Goal: Ask a question: Seek information or help from site administrators or community

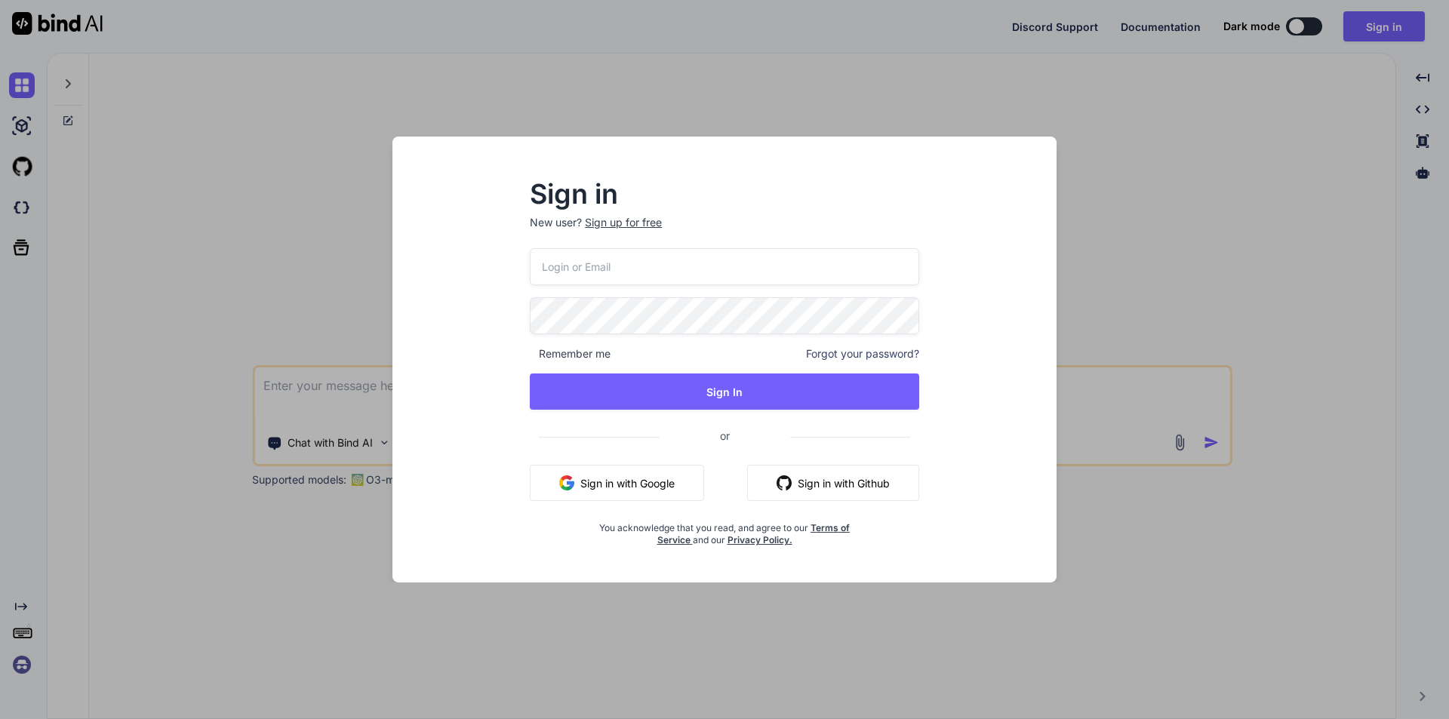
click at [613, 269] on input "email" at bounding box center [724, 266] width 389 height 37
type input "[EMAIL_ADDRESS][DOMAIN_NAME]"
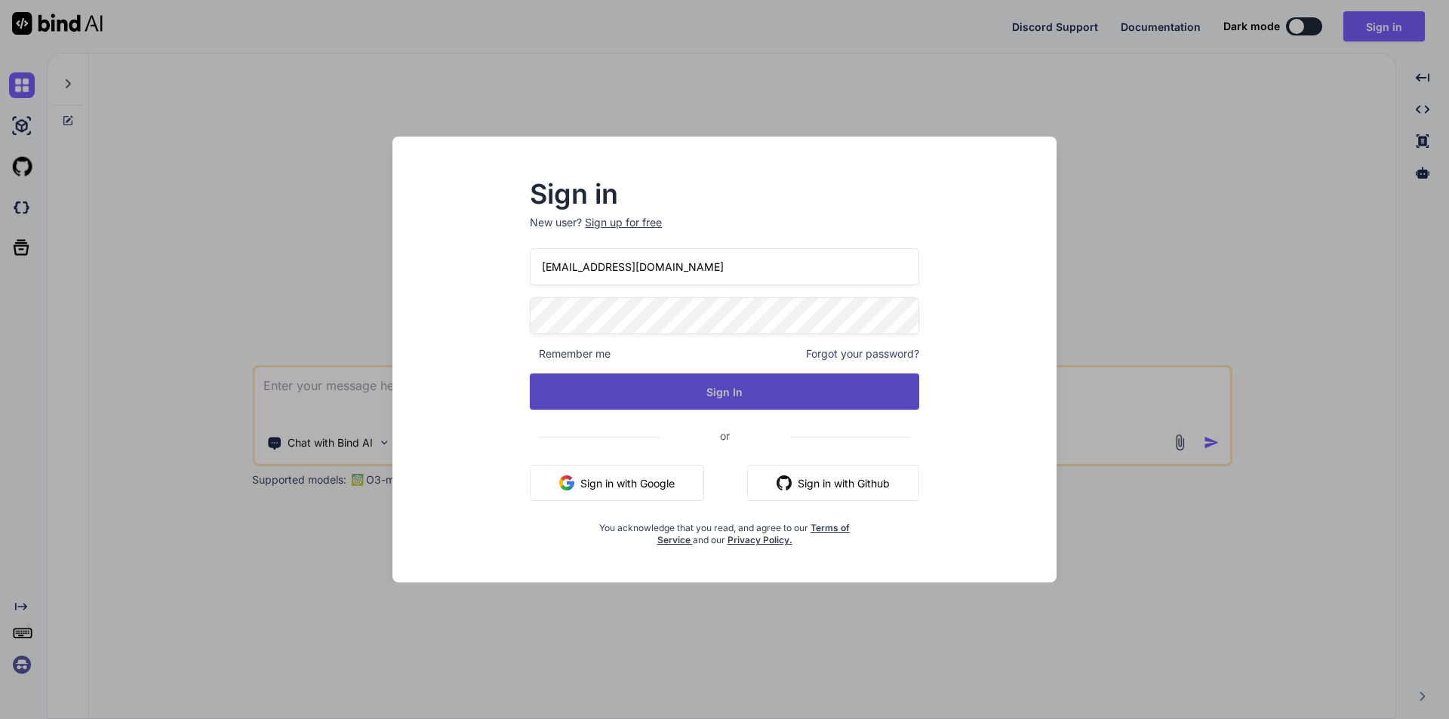
click at [701, 389] on button "Sign In" at bounding box center [724, 391] width 389 height 36
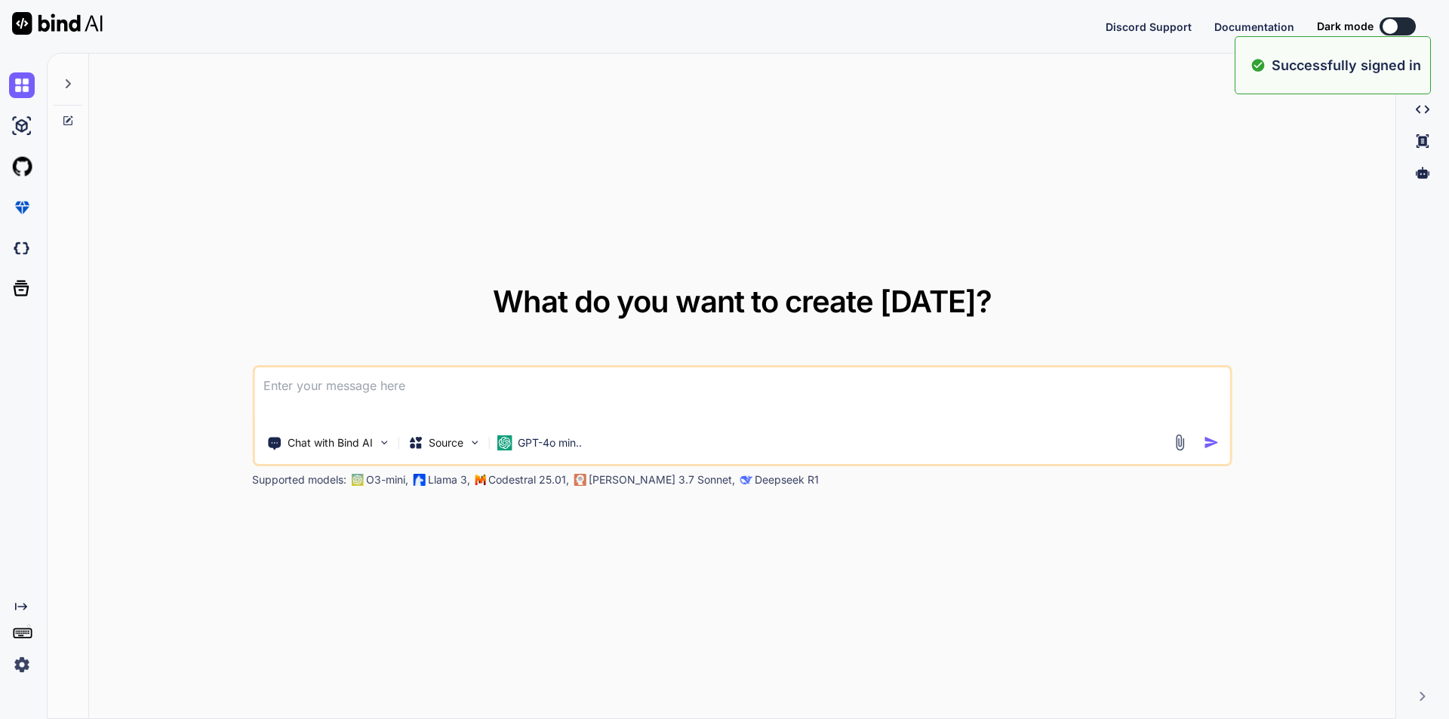
type textarea "x"
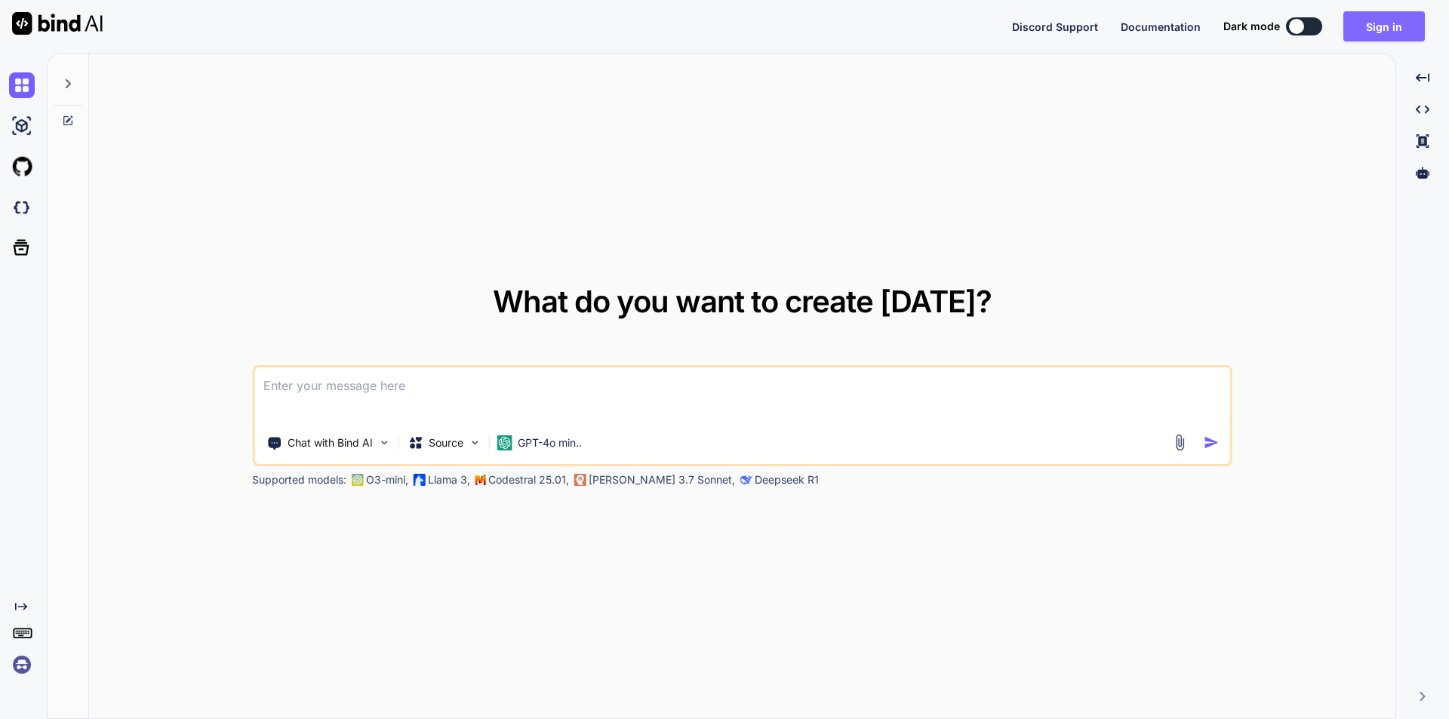
click at [1383, 32] on button "Sign in" at bounding box center [1383, 26] width 81 height 30
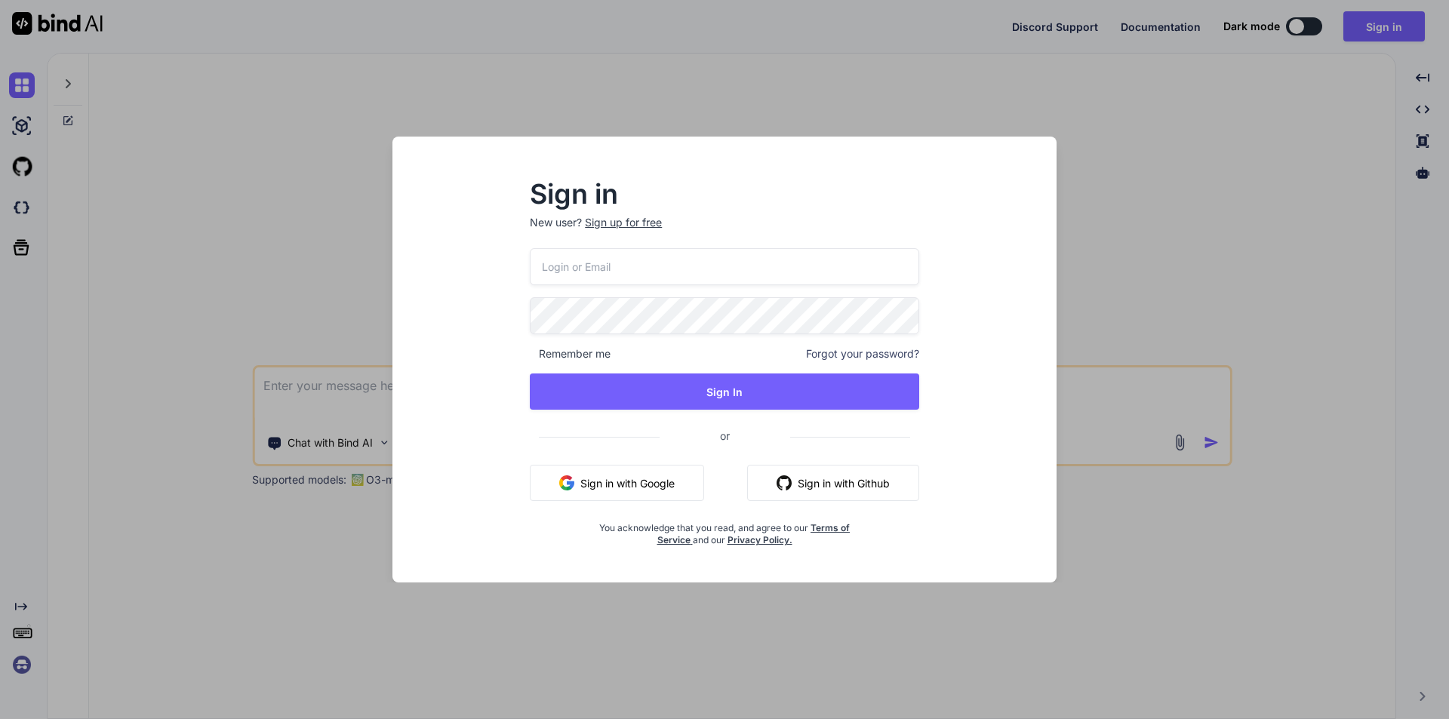
click at [678, 263] on input "email" at bounding box center [724, 266] width 389 height 37
type input "[EMAIL_ADDRESS][DOMAIN_NAME]"
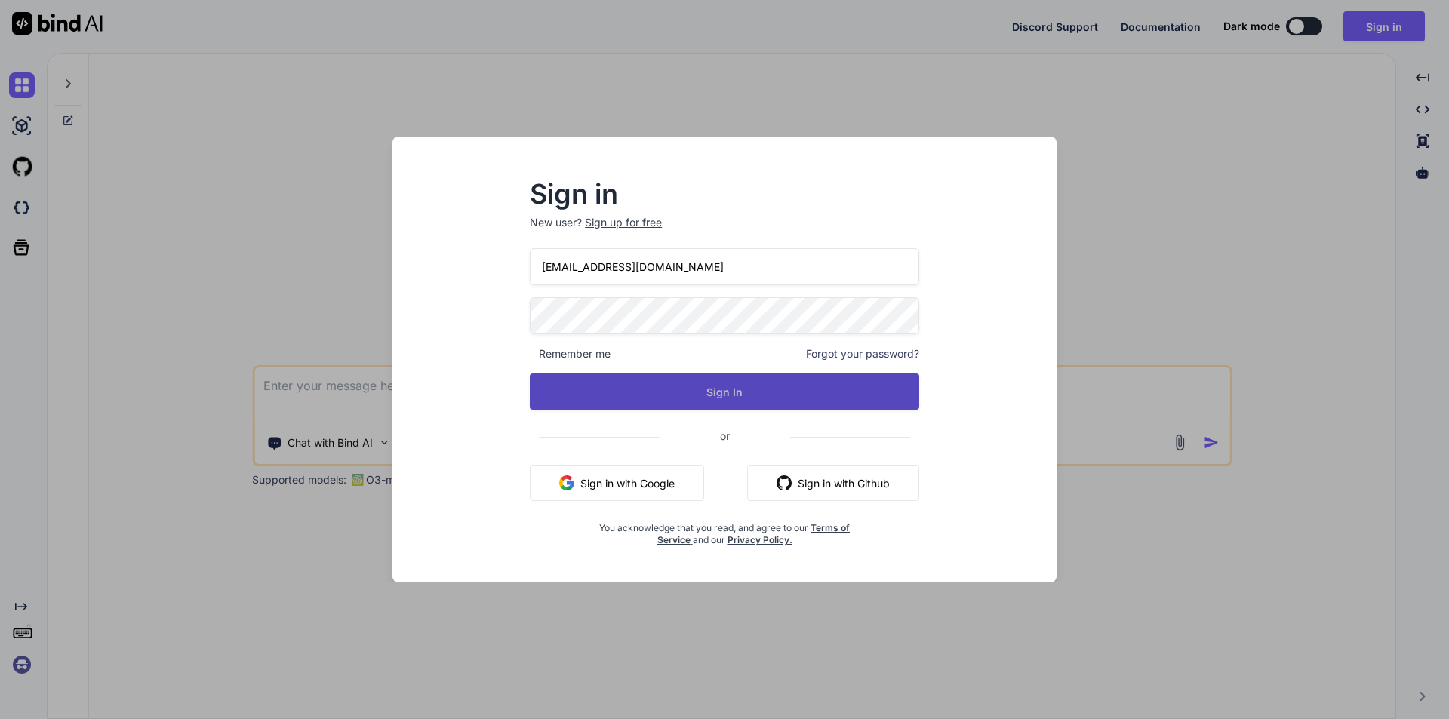
click at [732, 378] on button "Sign In" at bounding box center [724, 391] width 389 height 36
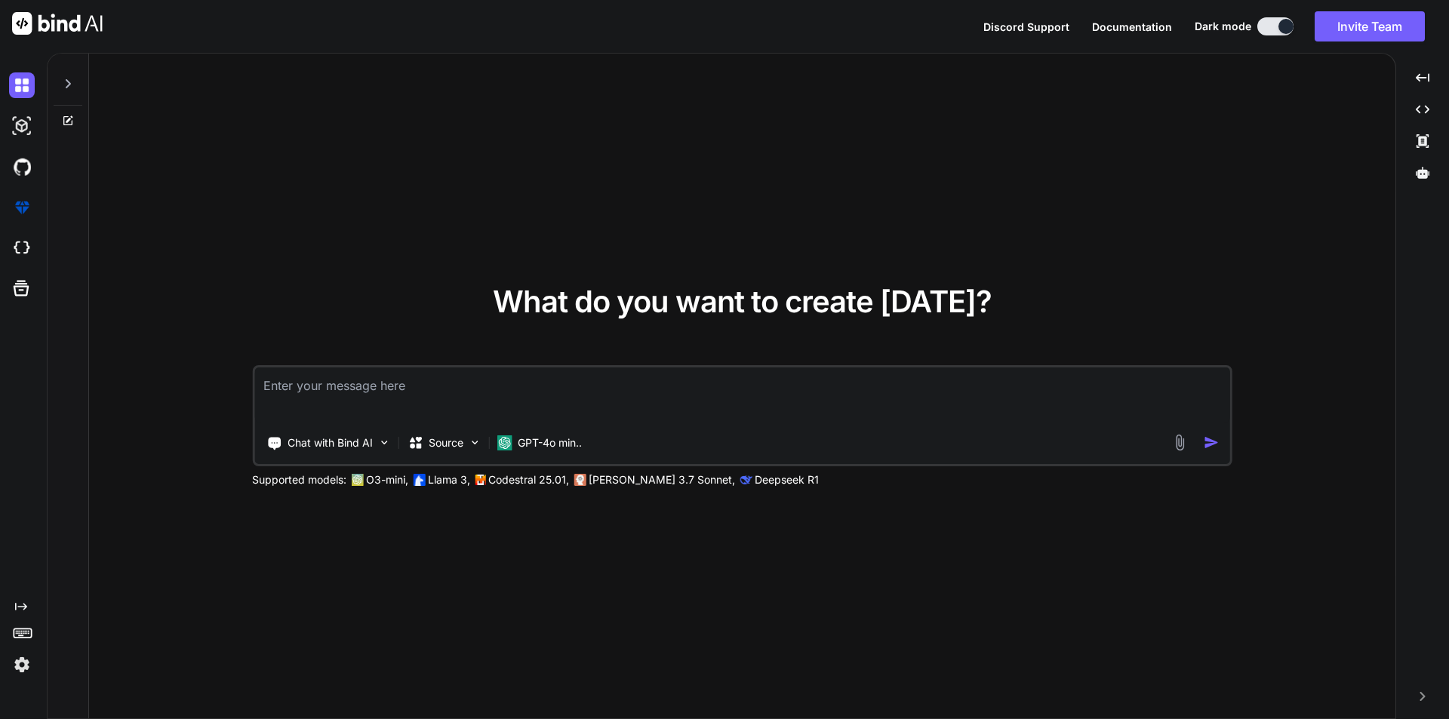
type textarea "x"
click at [604, 392] on textarea at bounding box center [742, 395] width 976 height 56
type textarea "c"
type textarea "x"
type textarea "cr"
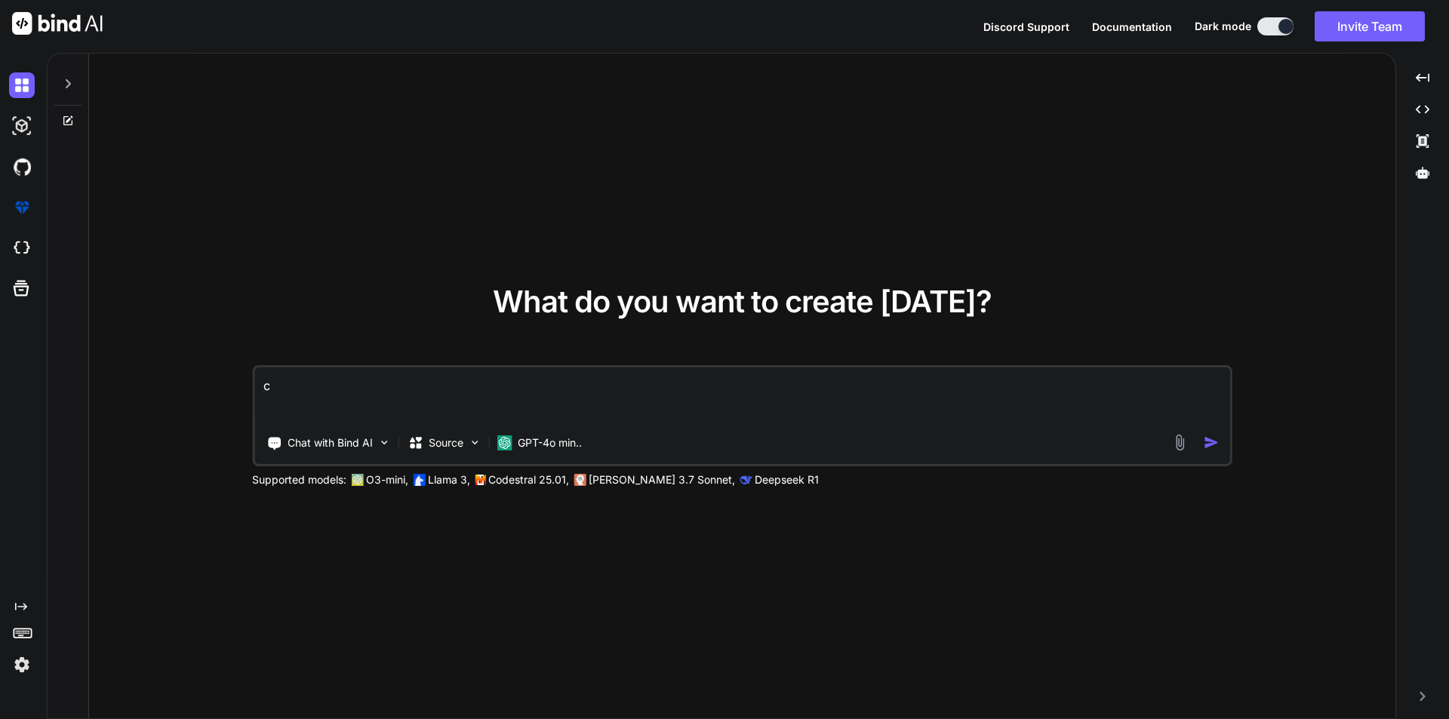
type textarea "x"
type textarea "cre"
type textarea "x"
type textarea "crea"
type textarea "x"
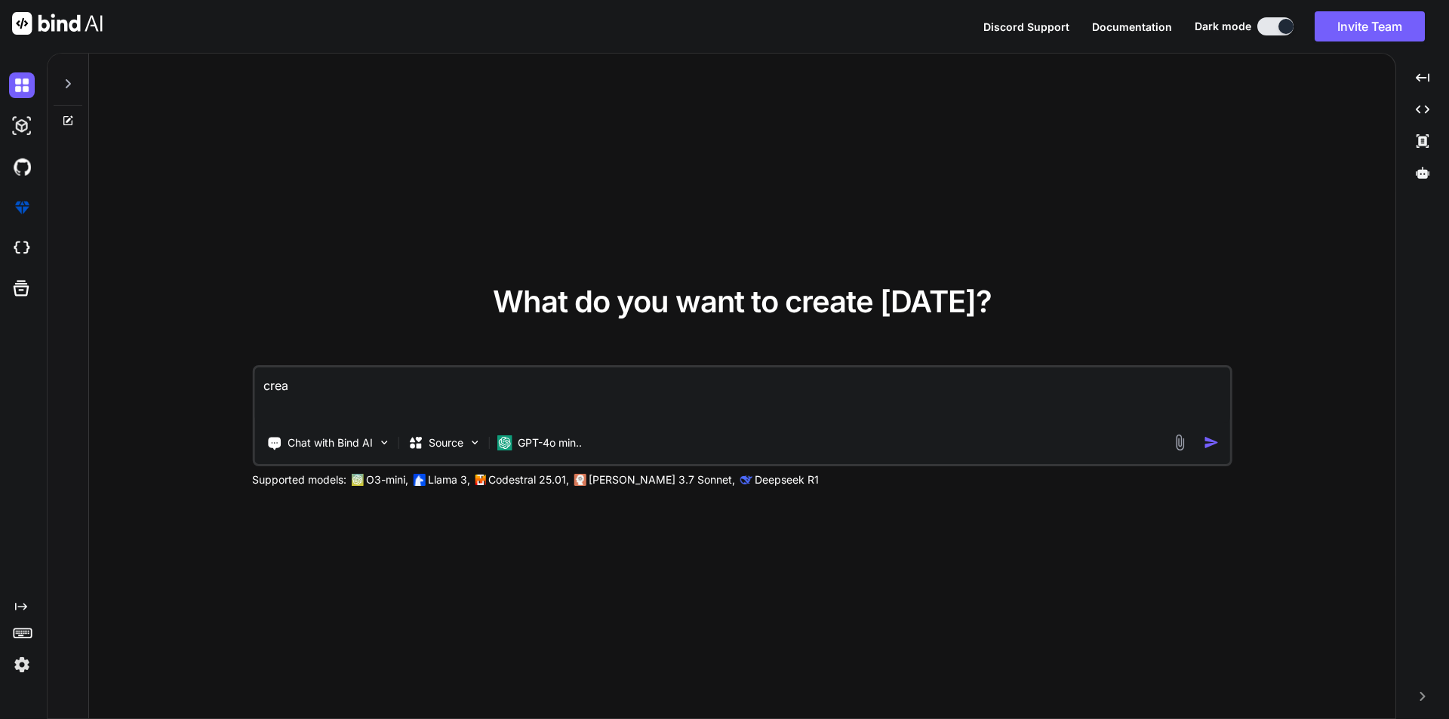
type textarea "creat"
type textarea "x"
type textarea "create"
type textarea "x"
type textarea "create"
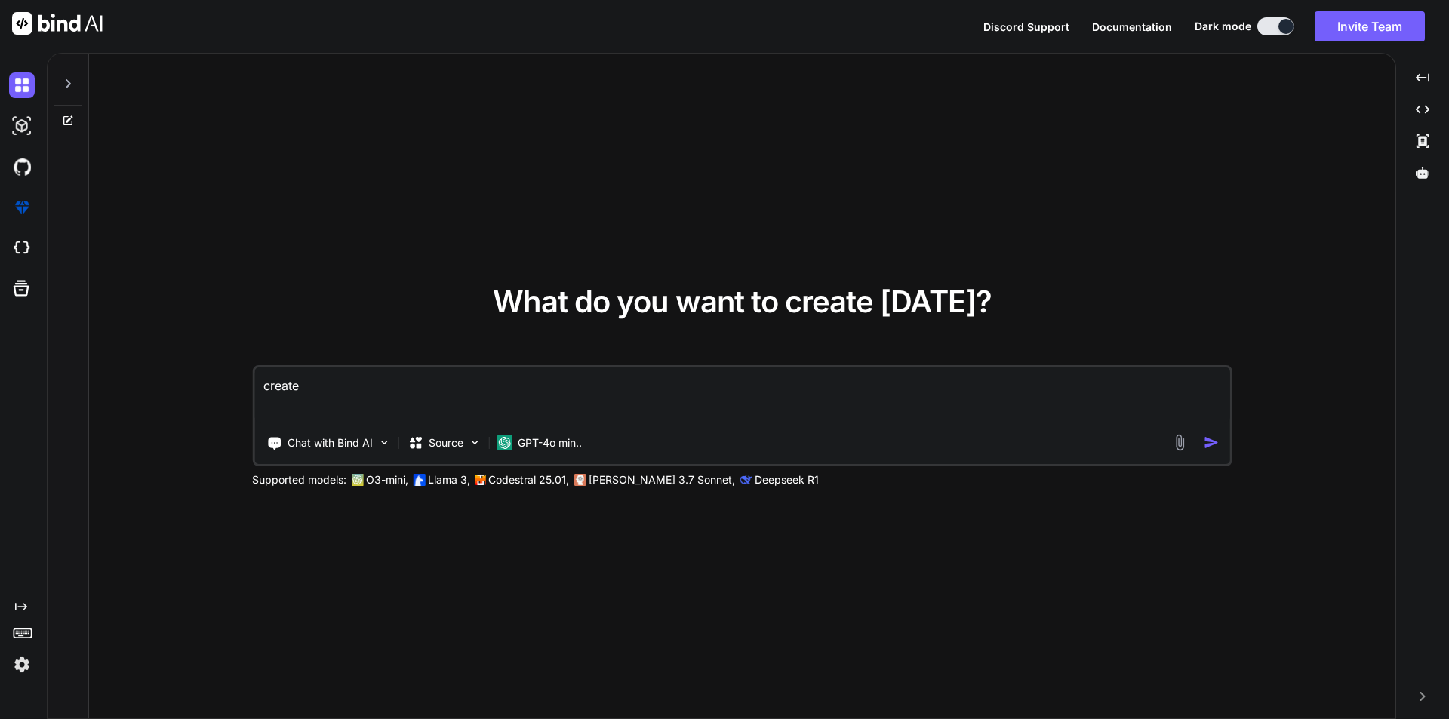
type textarea "x"
type textarea "create q"
type textarea "x"
type textarea "create qu"
type textarea "x"
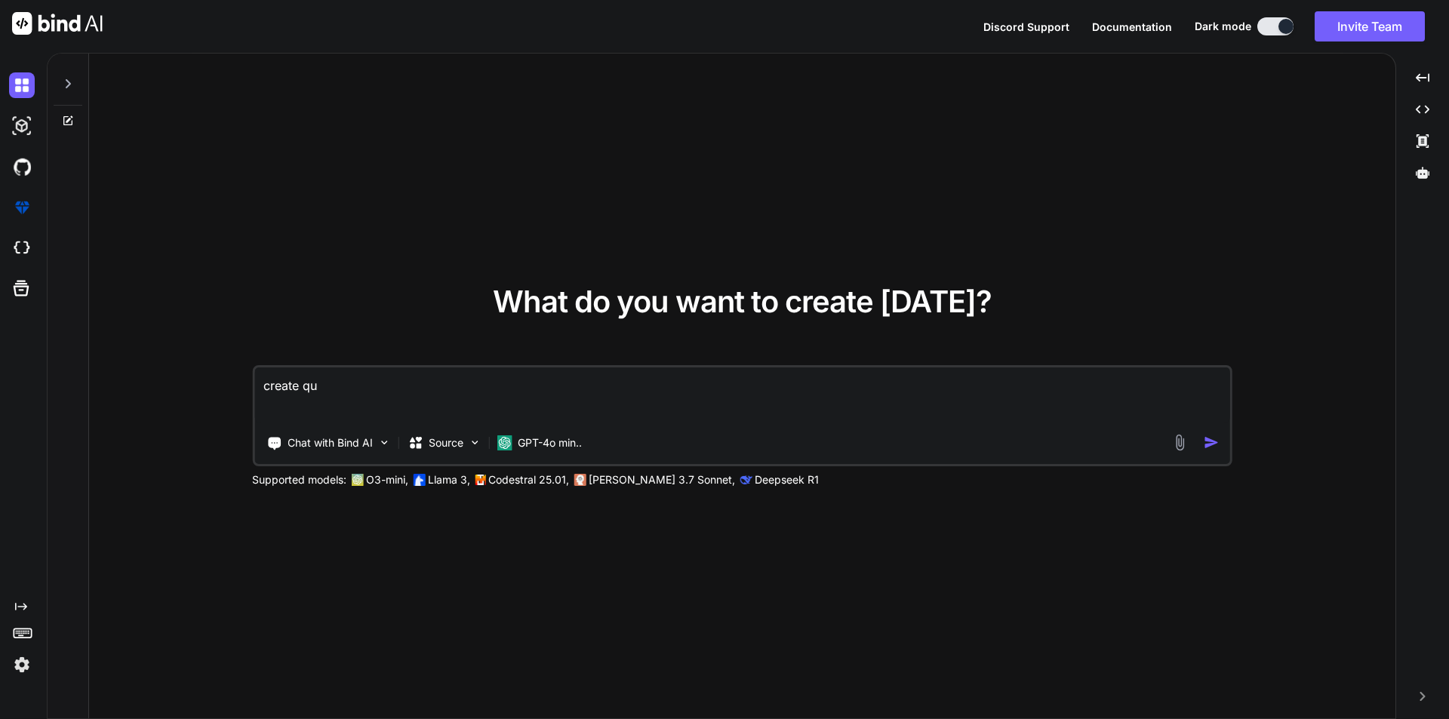
type textarea "create que"
type textarea "x"
type textarea "create quer"
type textarea "x"
type textarea "create query"
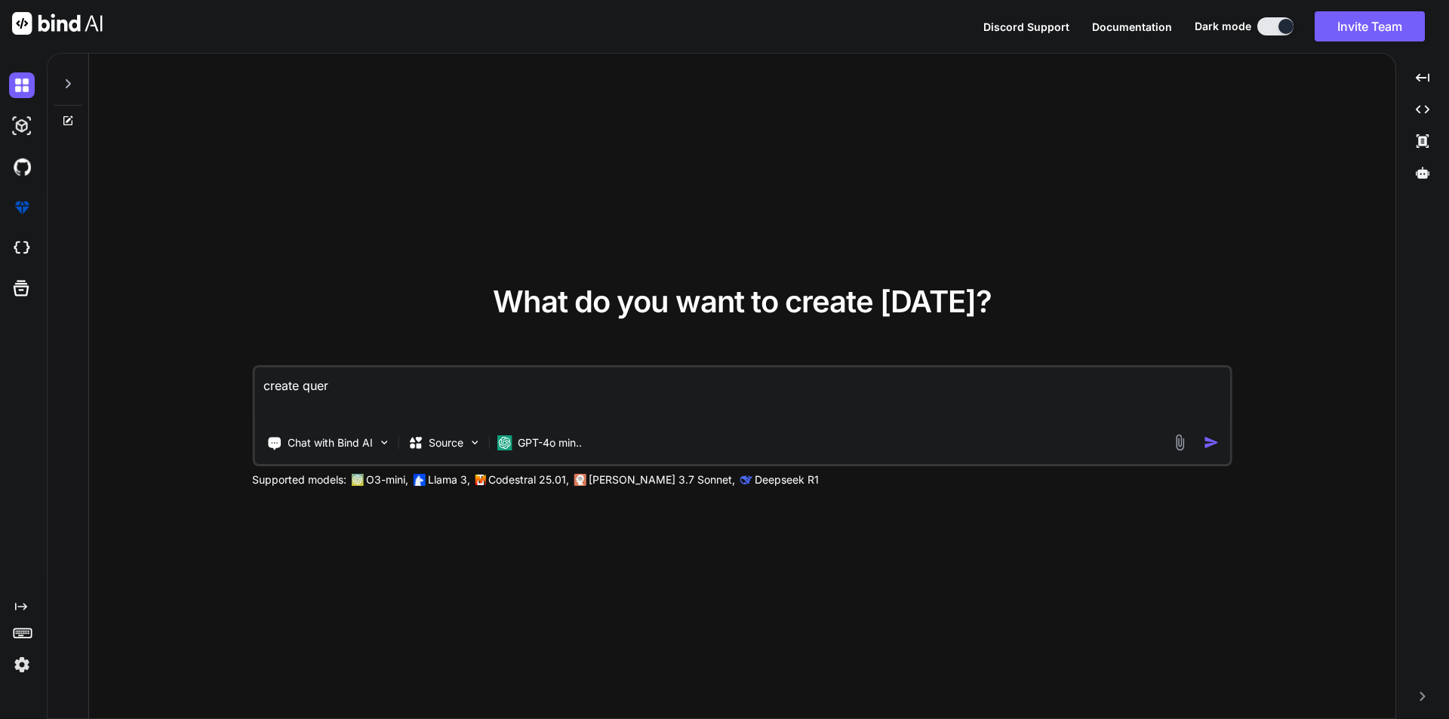
type textarea "x"
type textarea "create query"
type textarea "x"
type textarea "create query f"
type textarea "x"
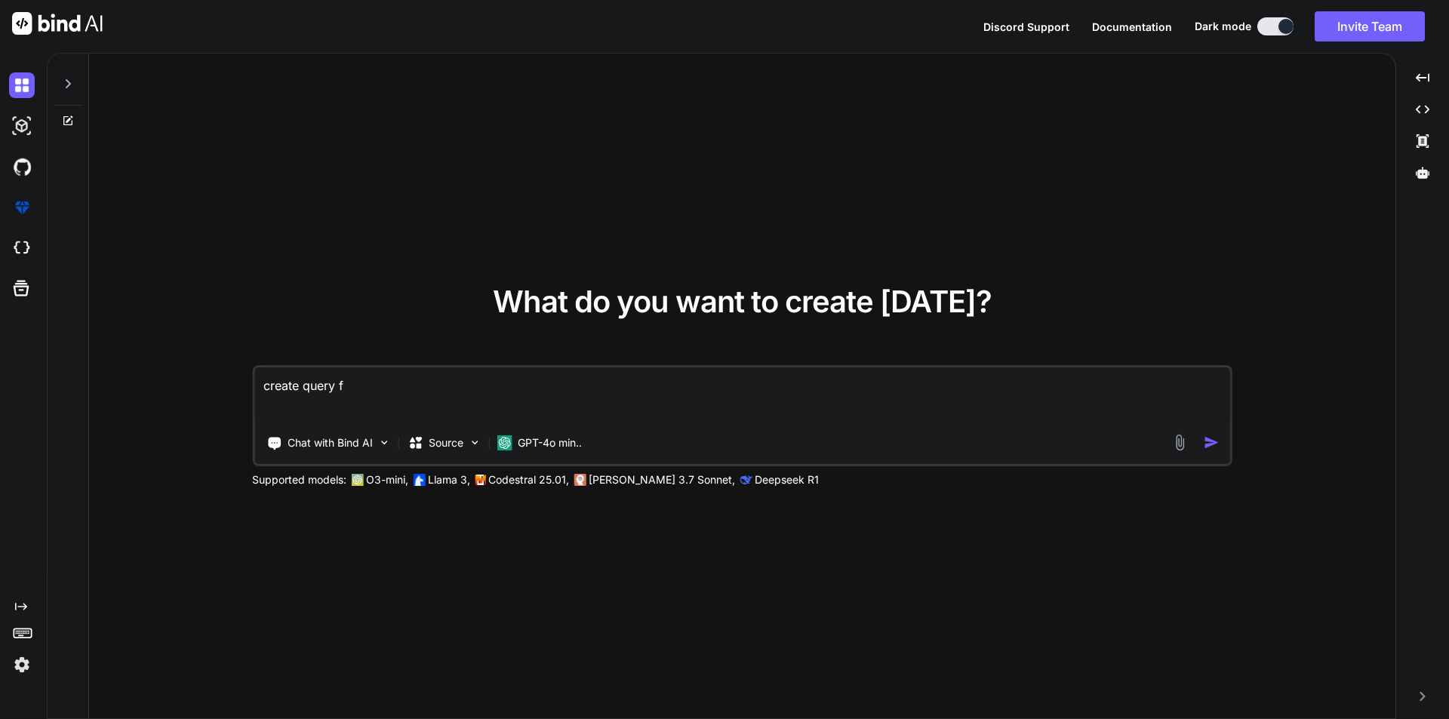
type textarea "create query fo"
type textarea "x"
type textarea "create query for"
type textarea "x"
type textarea "create query for"
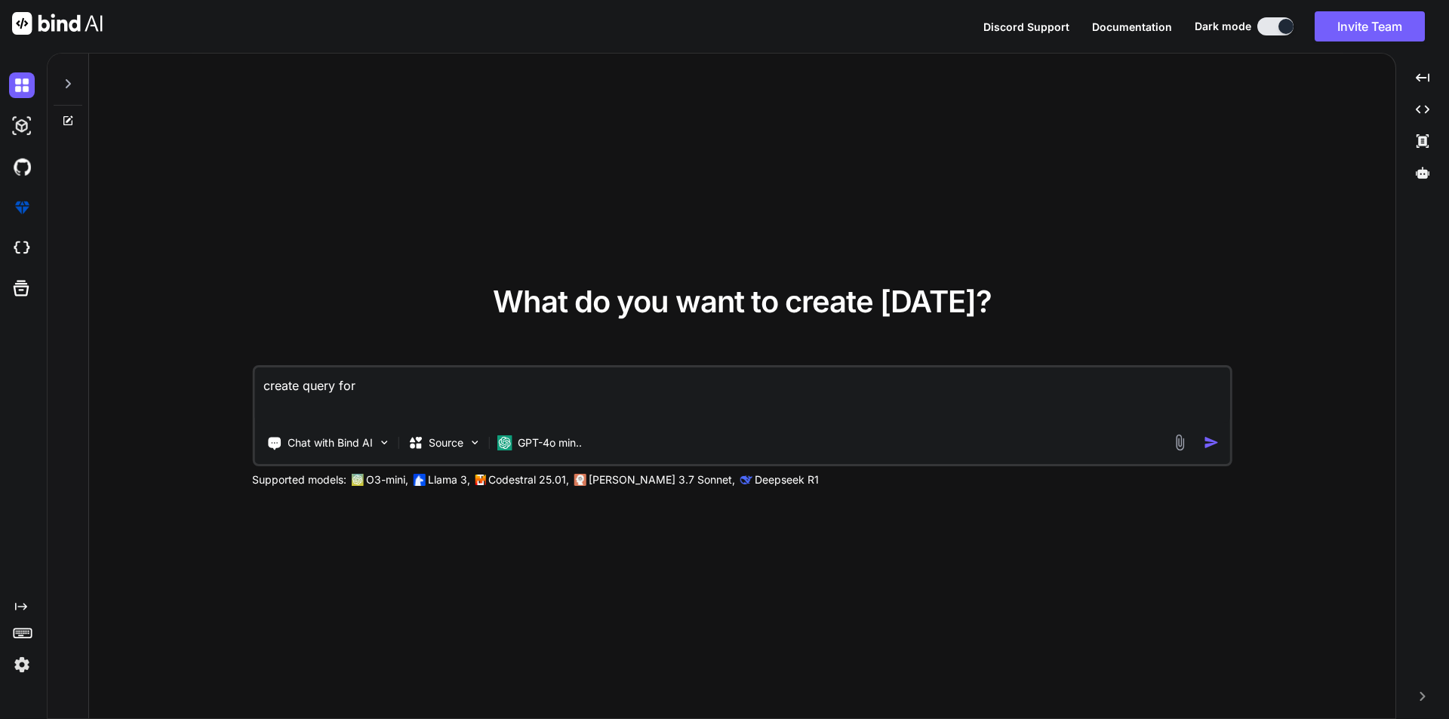
type textarea "x"
type textarea "create query for t"
type textarea "x"
type textarea "create query for th"
type textarea "x"
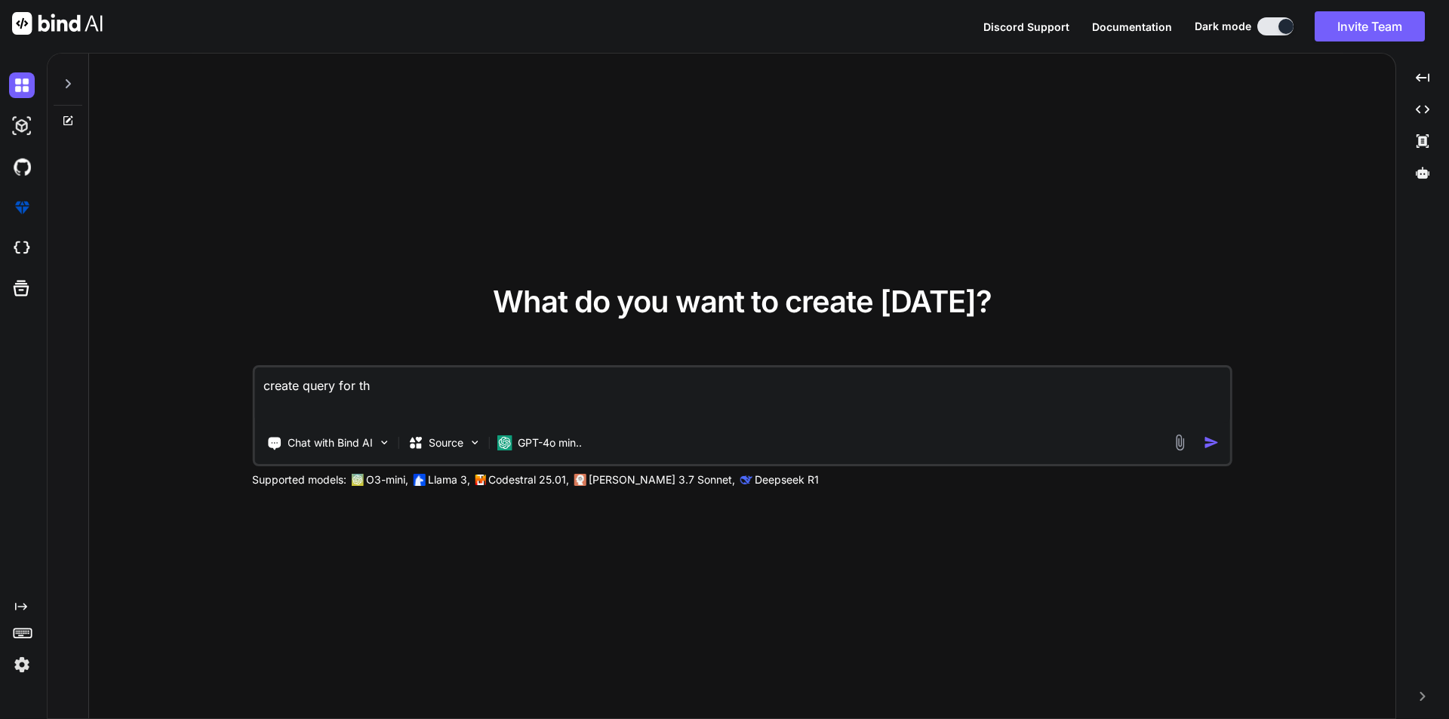
type textarea "create query for thi"
type textarea "x"
type textarea "create query for this"
type textarea "x"
type textarea "create query for this"
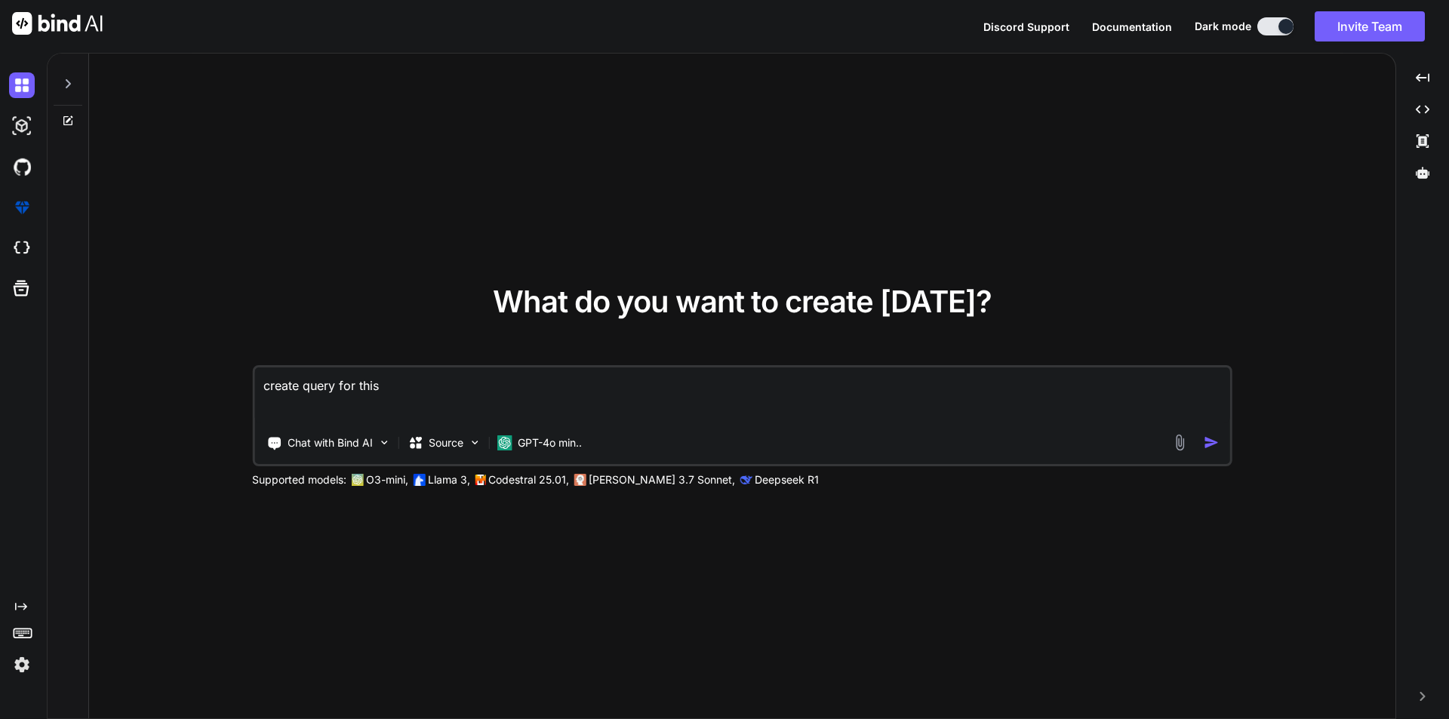
type textarea "x"
type textarea "create query for this s"
type textarea "x"
type textarea "create query for this sc"
type textarea "x"
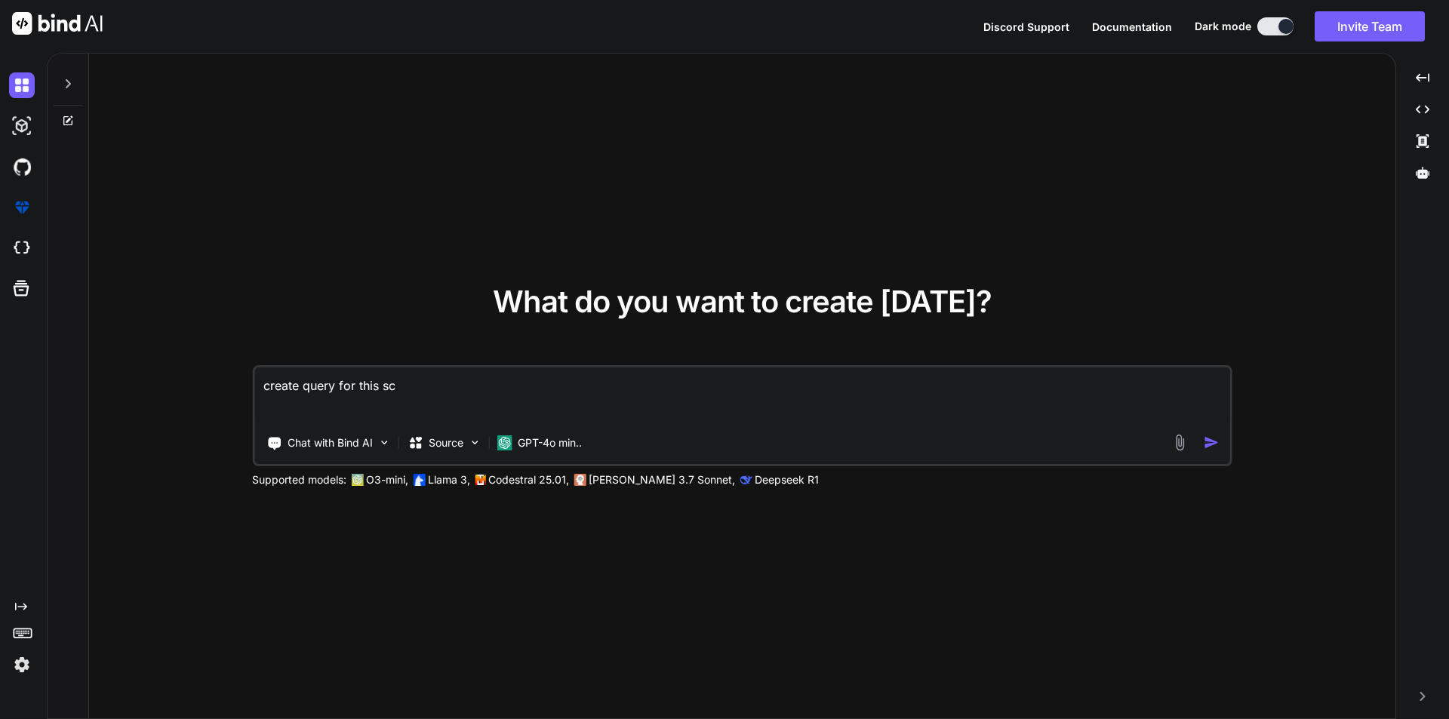
type textarea "create query for this sch"
type textarea "x"
type textarea "create query for this sche"
type textarea "x"
type textarea "create query for this sch"
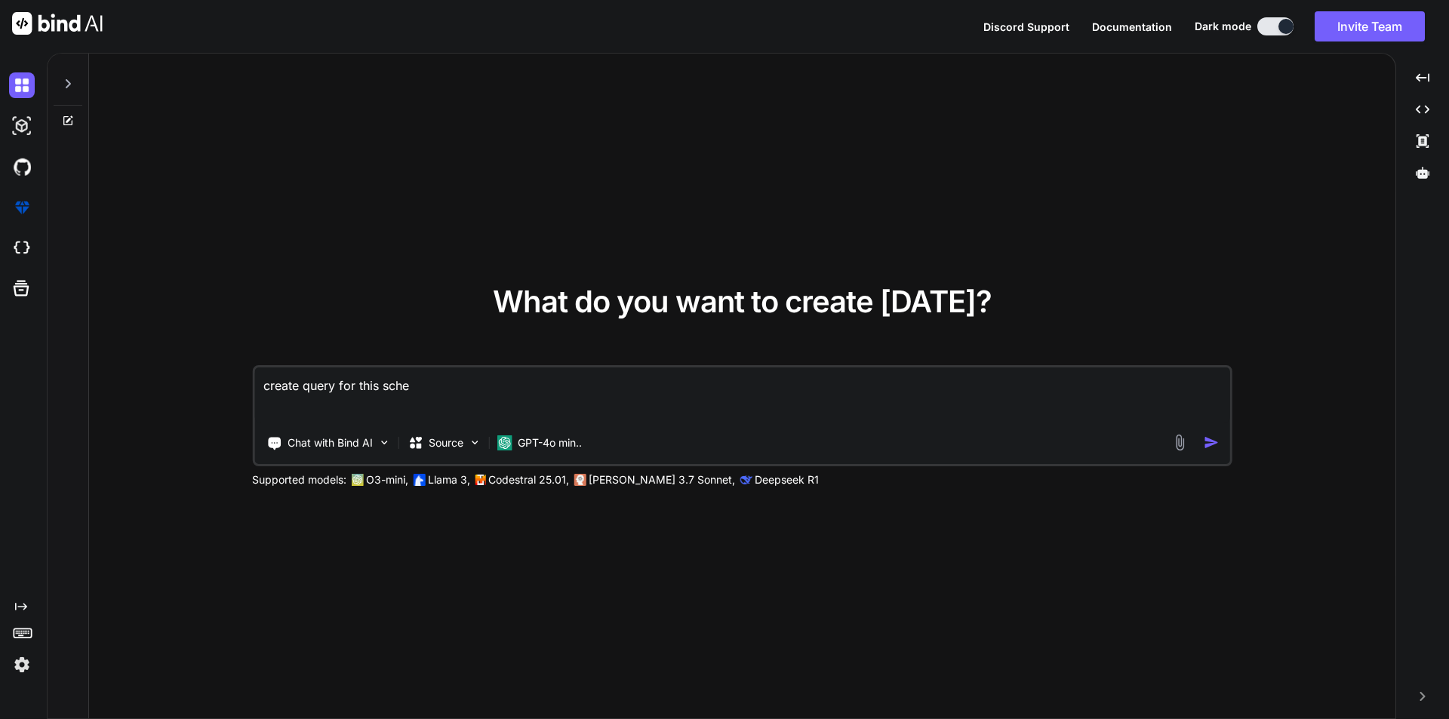
type textarea "x"
type textarea "create query for this sc"
type textarea "x"
type textarea "create query for this sch"
type textarea "x"
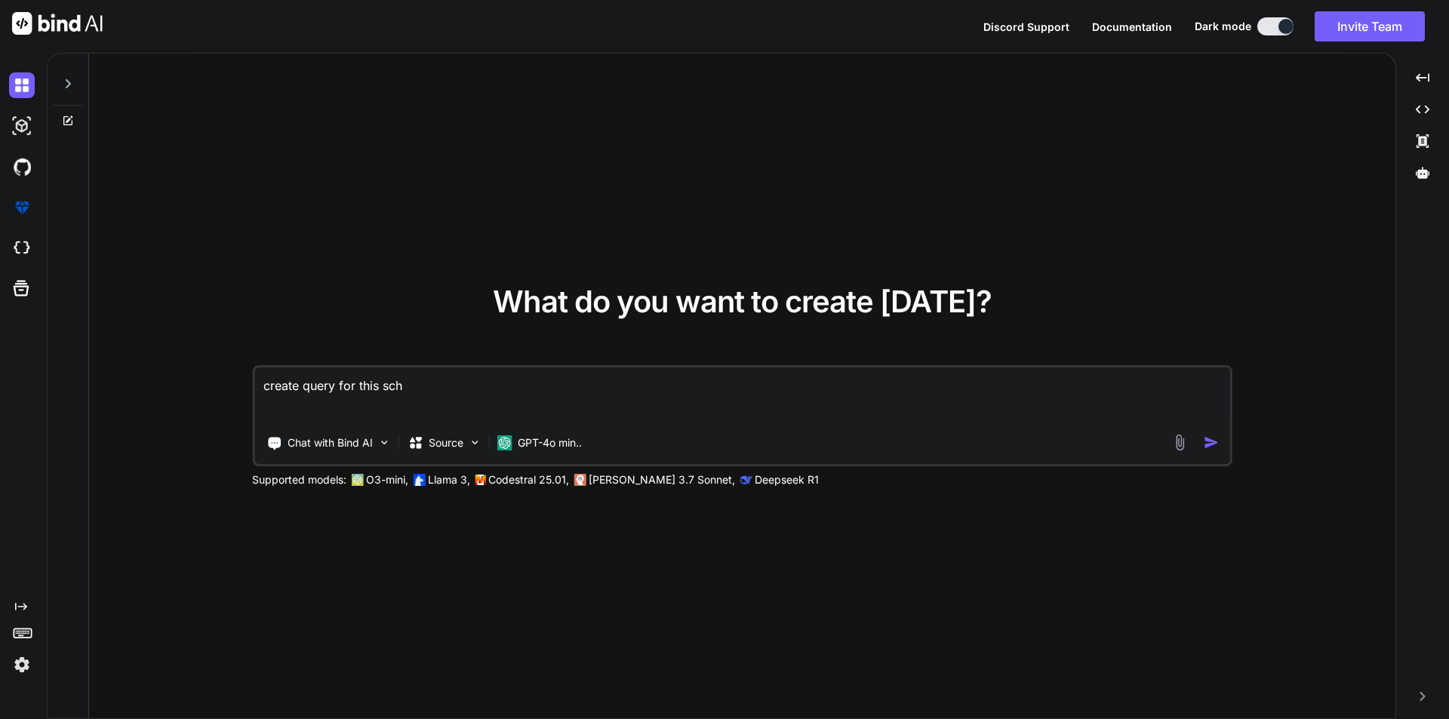
type textarea "create query for this sche"
type textarea "x"
type textarea "create query for this schem"
type textarea "x"
type textarea "create query for this schema"
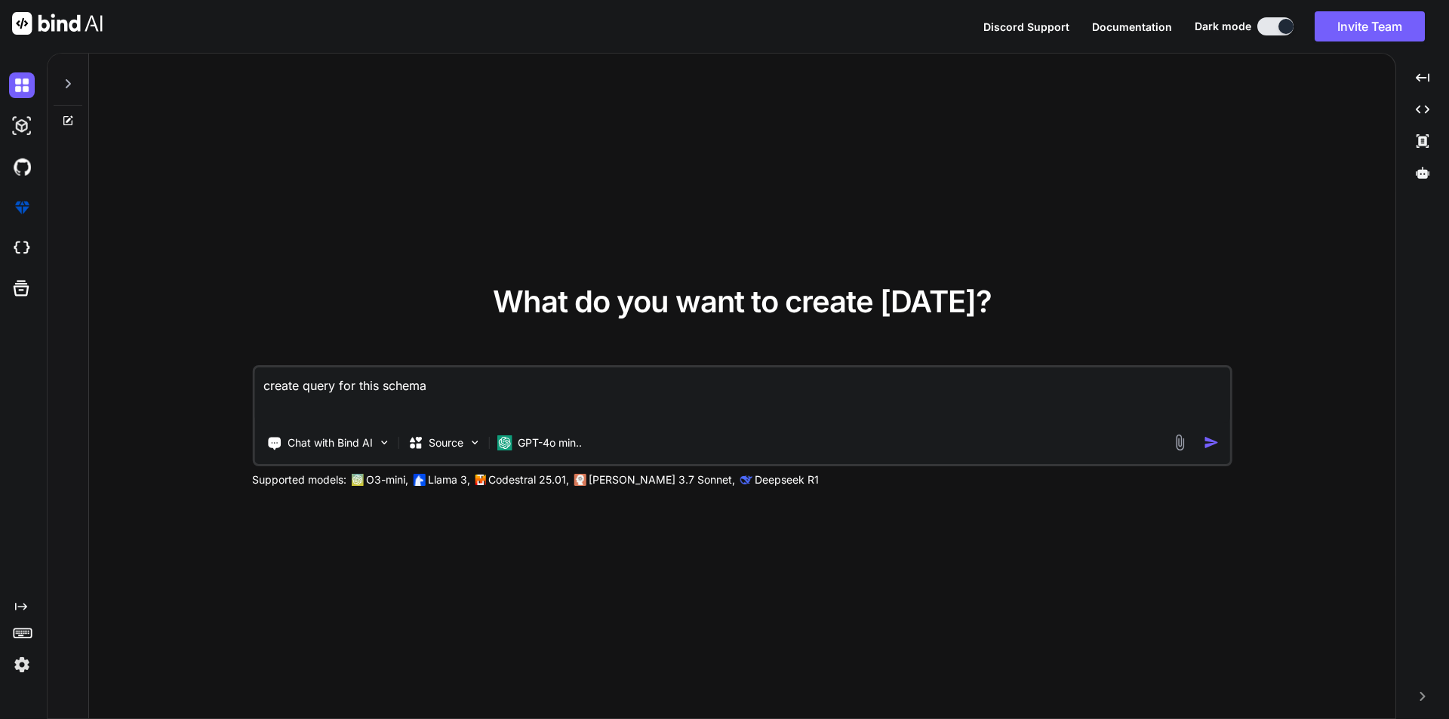
type textarea "x"
paste textarea "Schema::create('import_logs', function (Blueprint $table) { $table->id(); $tabl…"
type textarea "create query for this schema Schema::create('import_logs', function (Blueprint …"
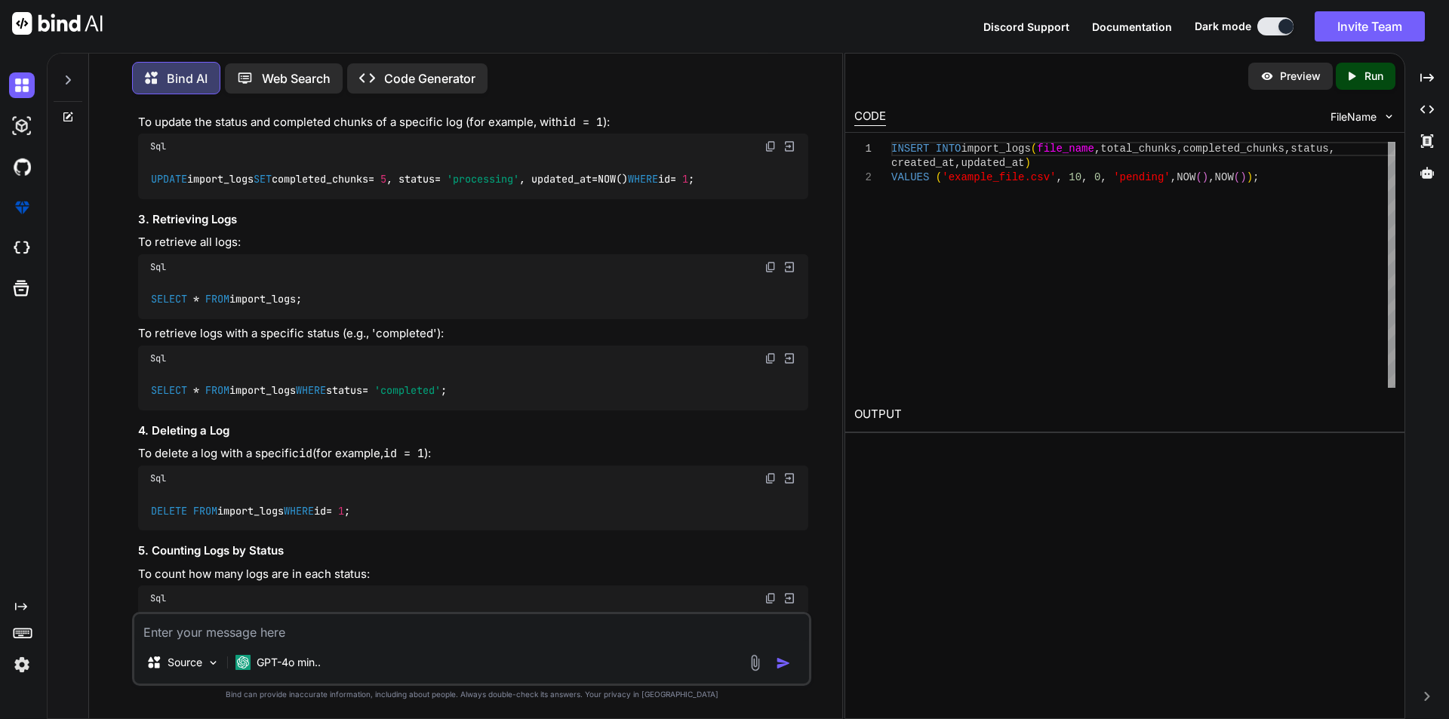
scroll to position [377, 0]
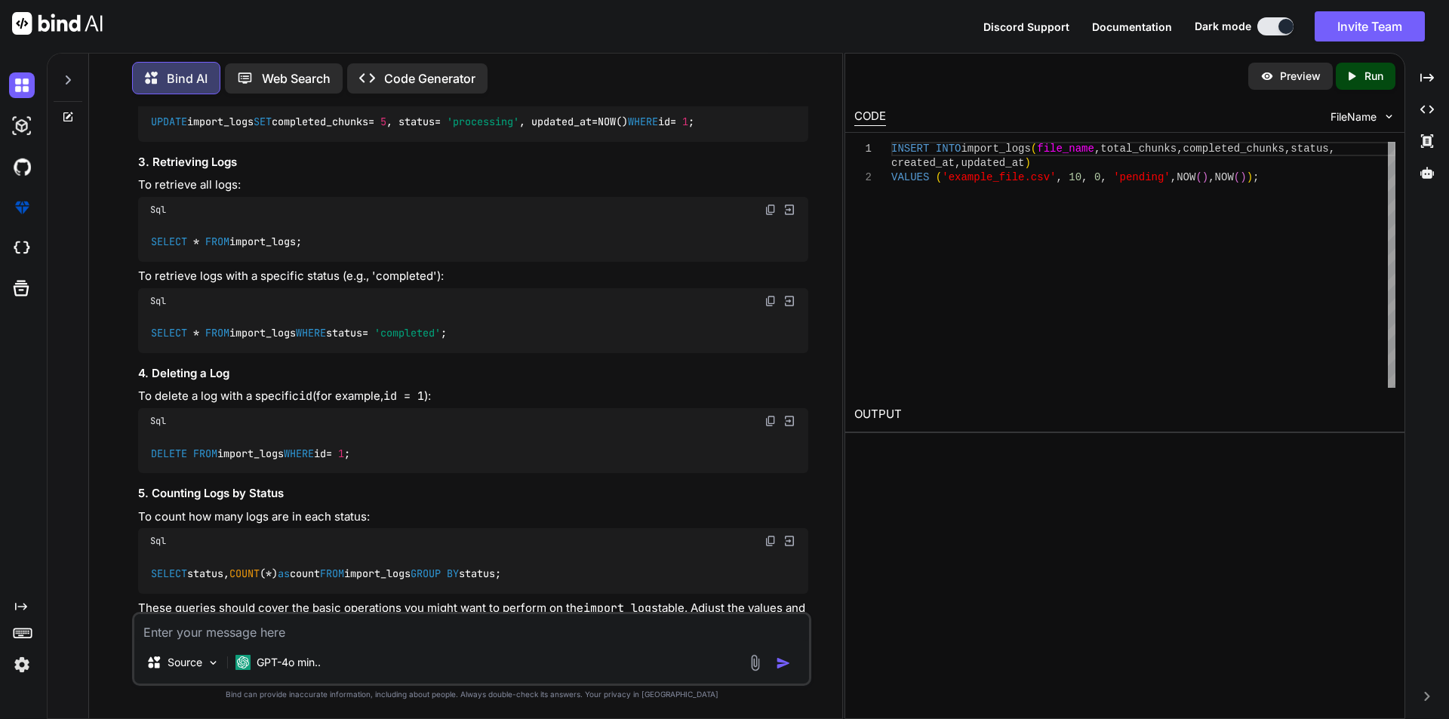
click at [324, 624] on textarea at bounding box center [471, 627] width 675 height 27
type textarea "x"
type textarea "I"
type textarea "x"
type textarea "I"
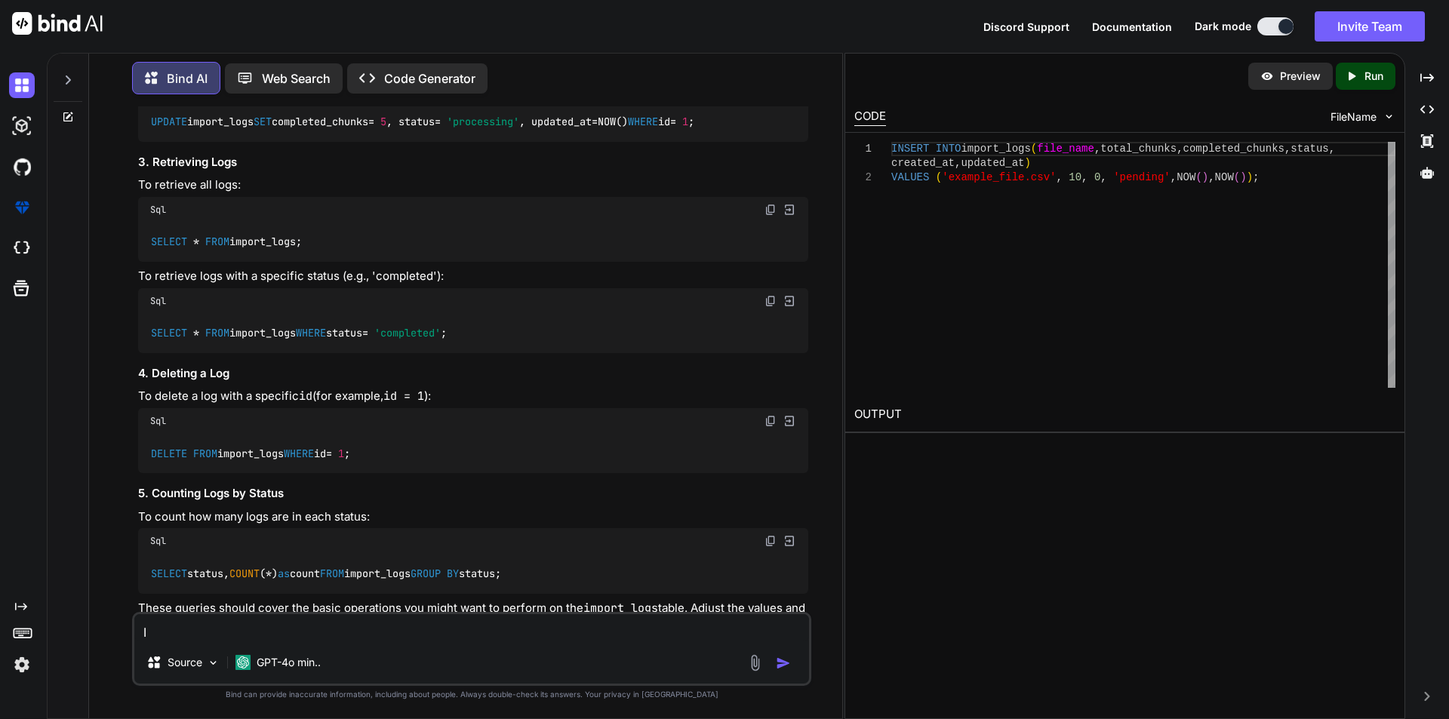
type textarea "x"
type textarea "I w"
type textarea "x"
type textarea "I wa"
type textarea "x"
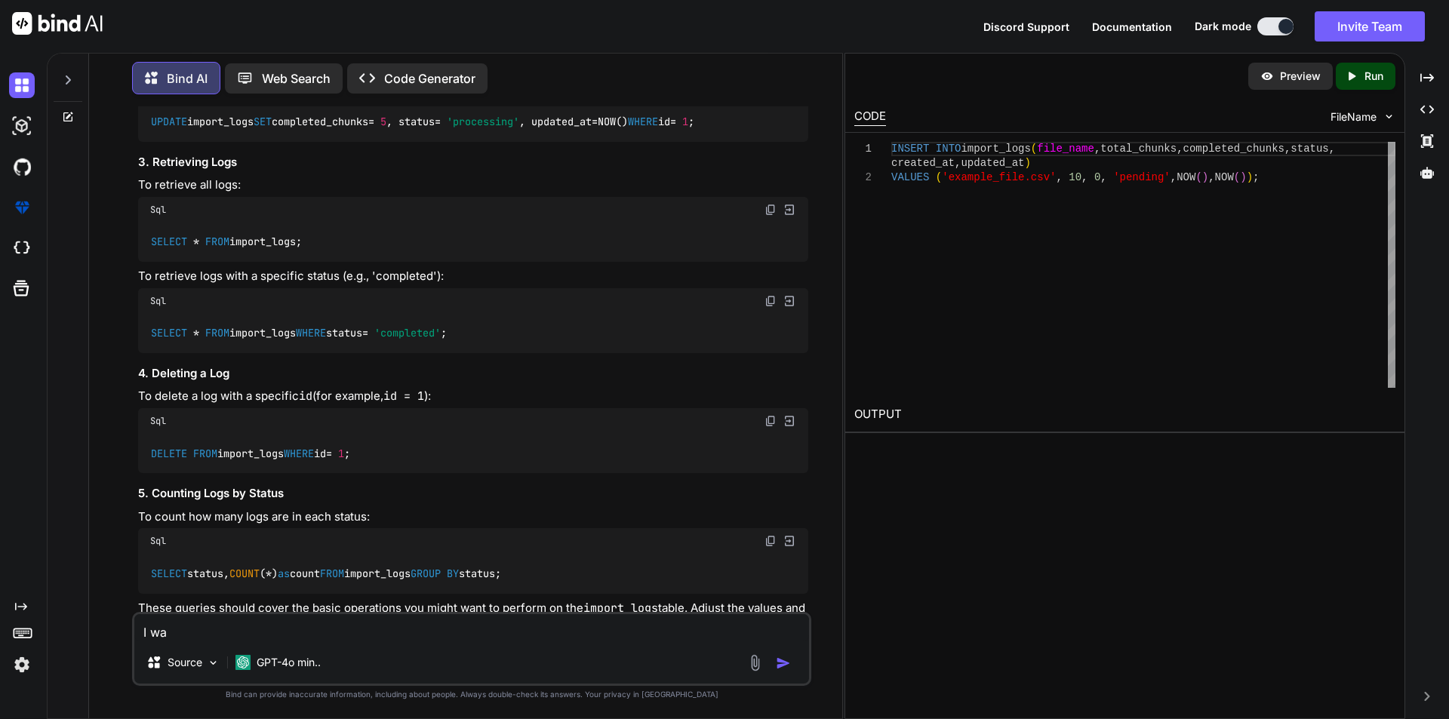
type textarea "I wan"
type textarea "x"
type textarea "I want"
type textarea "x"
type textarea "I want"
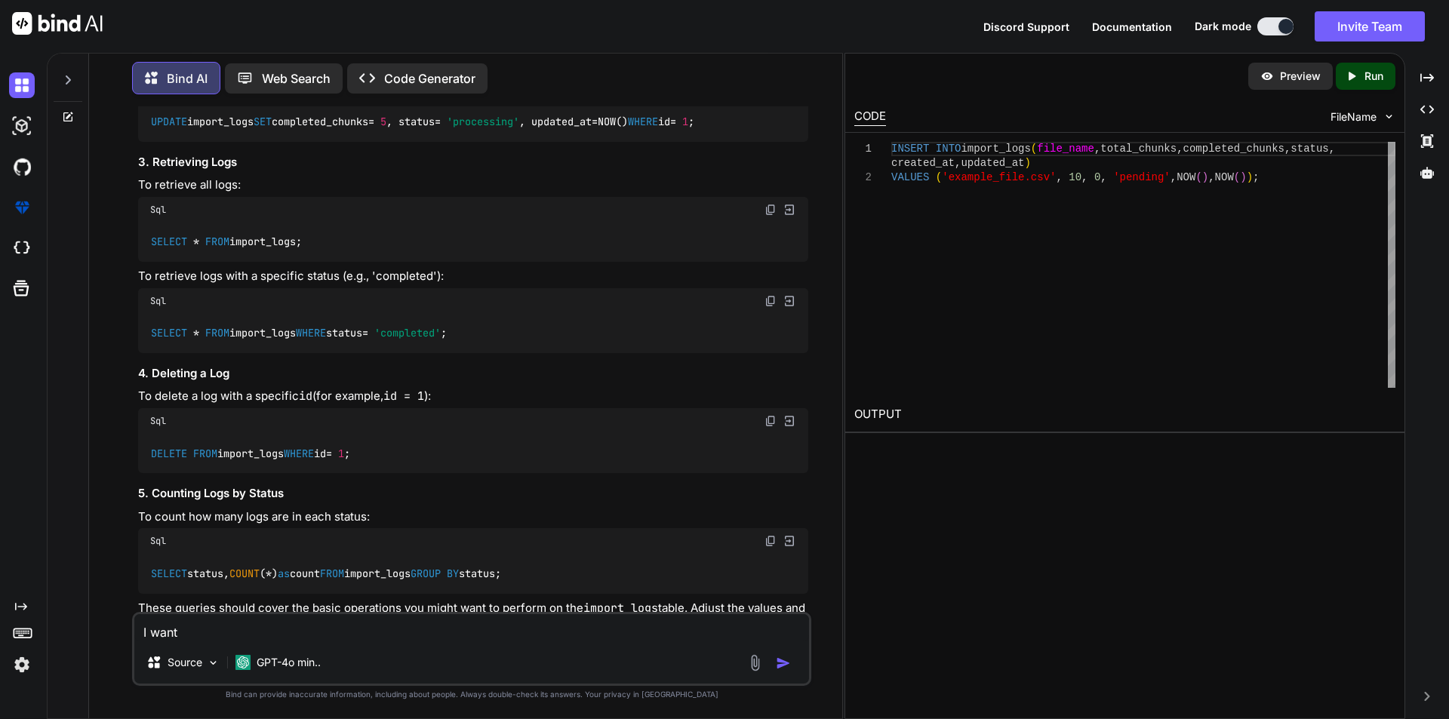
type textarea "x"
type textarea "I want t"
type textarea "x"
type textarea "I want to"
type textarea "x"
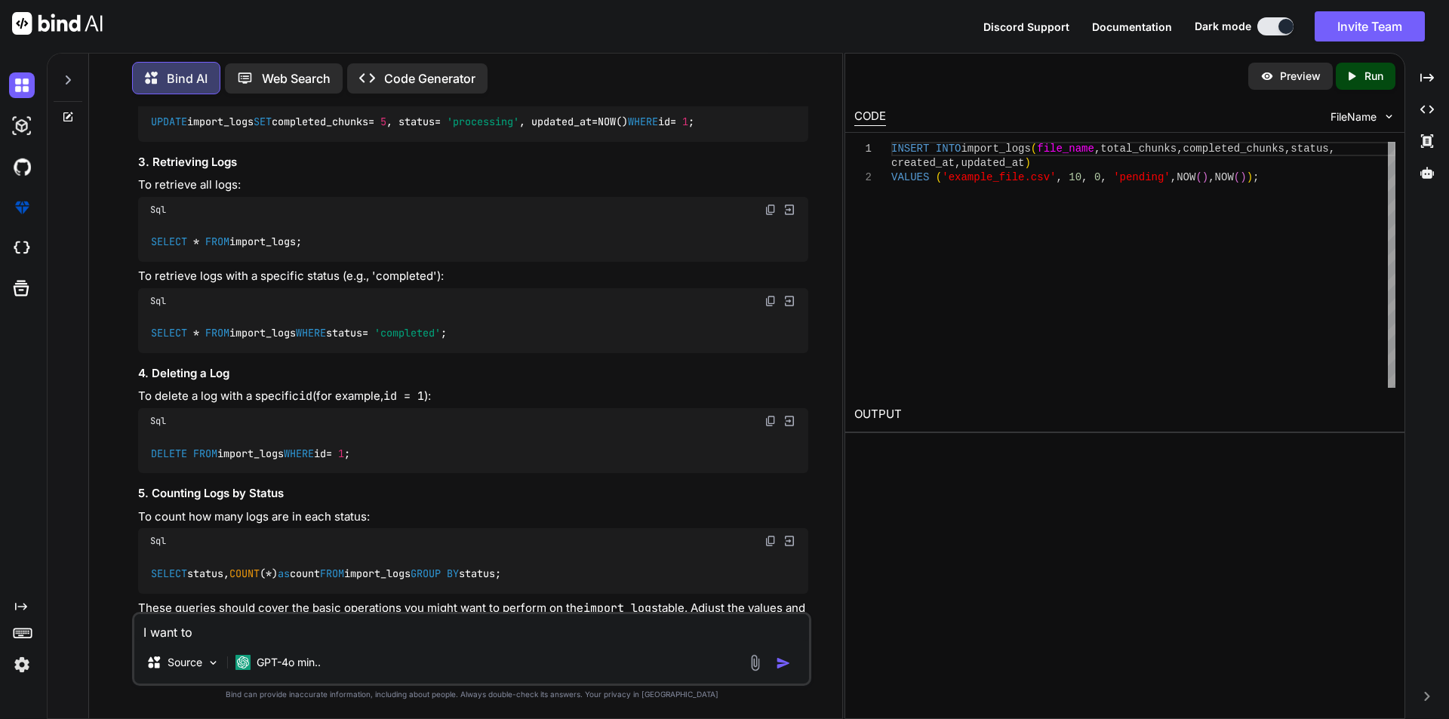
type textarea "I want to"
type textarea "x"
type textarea "I want to c"
type textarea "x"
type textarea "I want to cr"
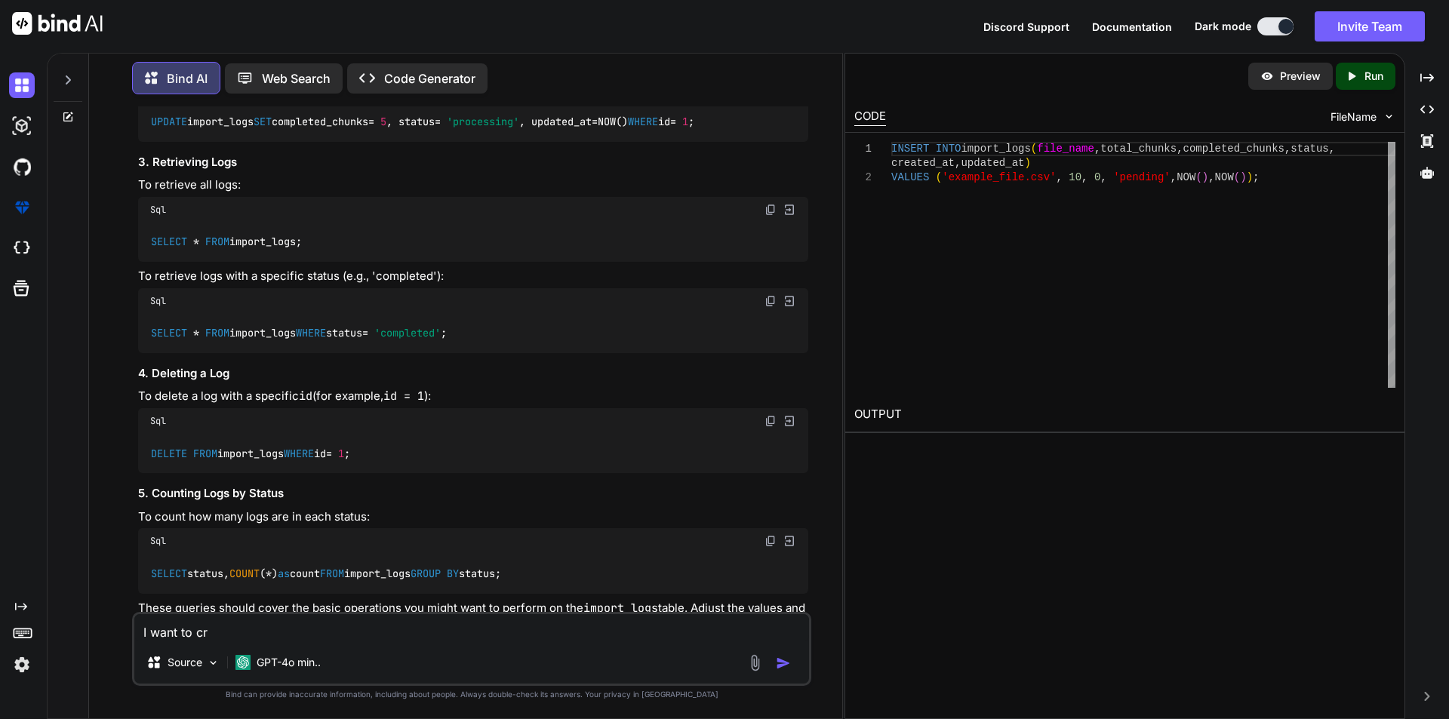
type textarea "x"
type textarea "I want to cre"
type textarea "x"
type textarea "I want to creat"
type textarea "x"
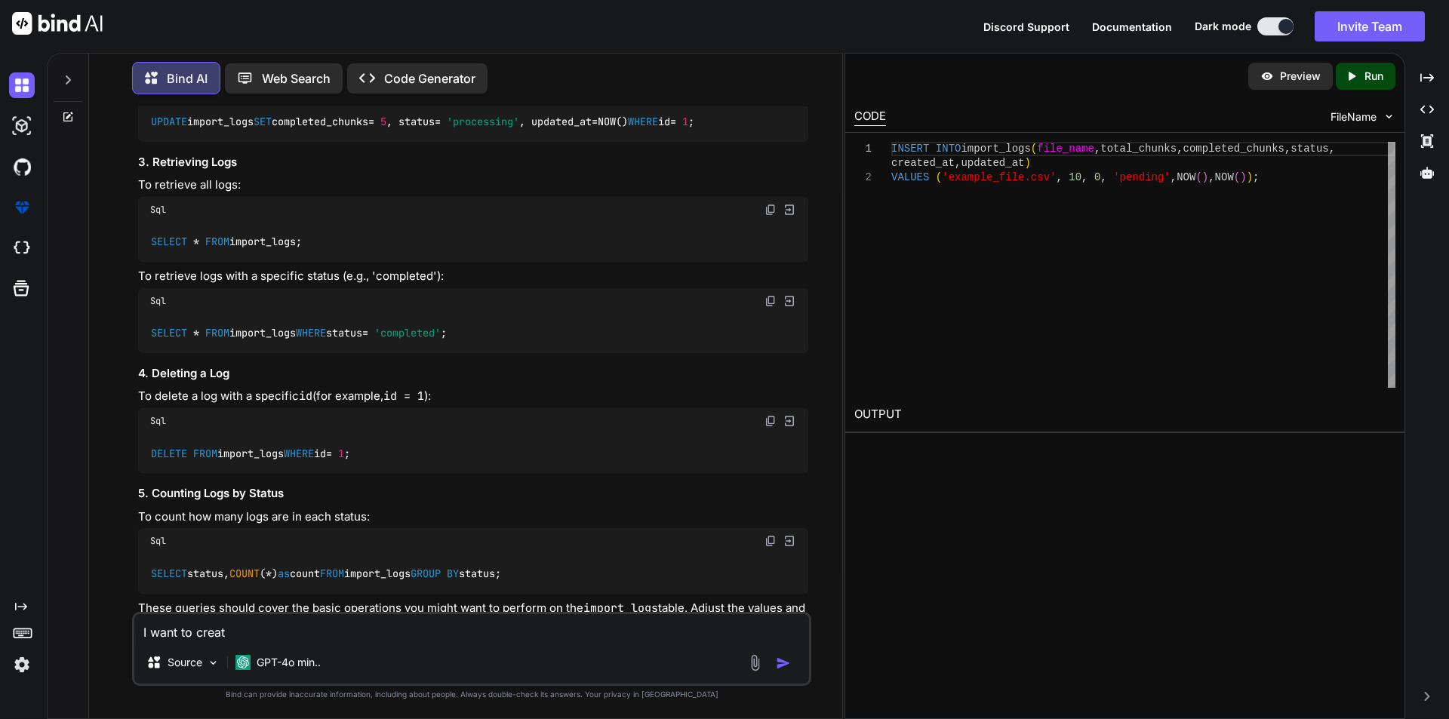
type textarea "I want to create"
type textarea "x"
type textarea "I want to create"
type textarea "x"
type textarea "I want to create"
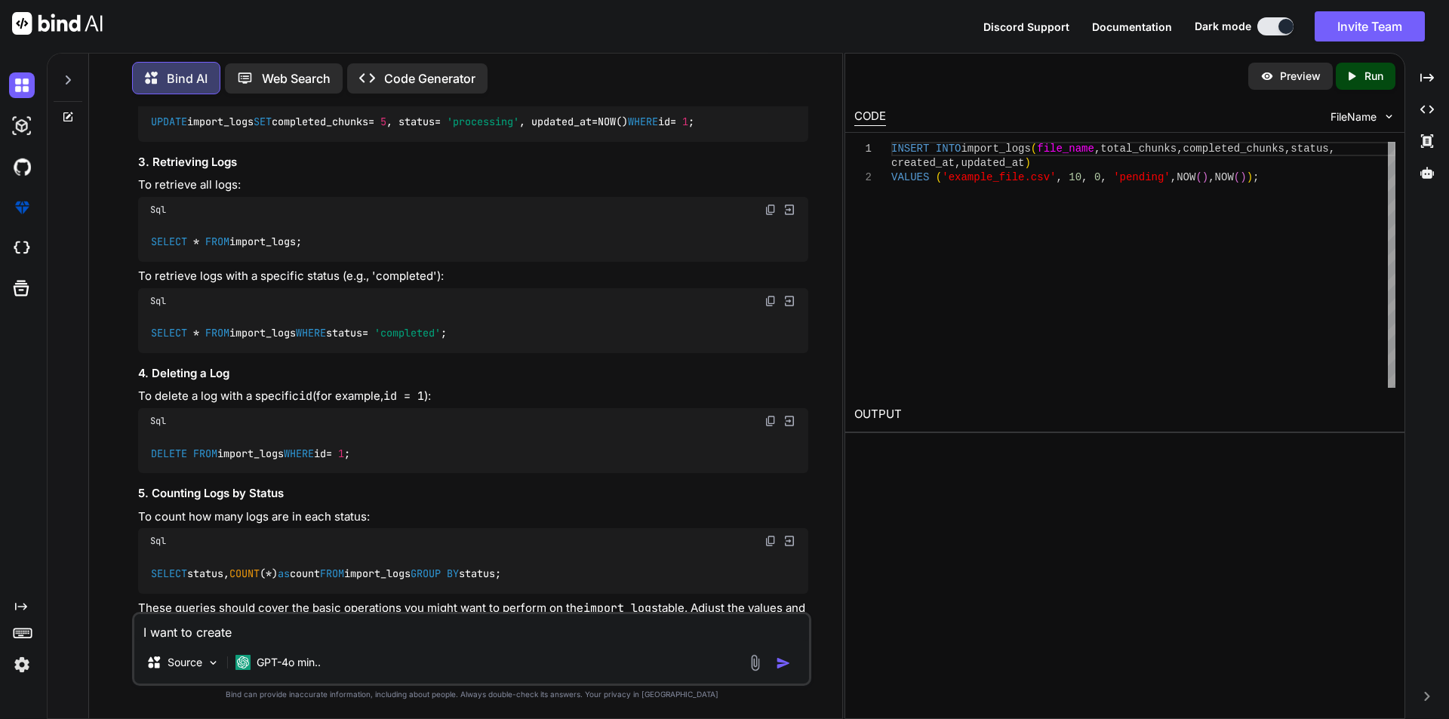
type textarea "x"
type textarea "I want to create a"
type textarea "x"
type textarea "I want to create a"
type textarea "x"
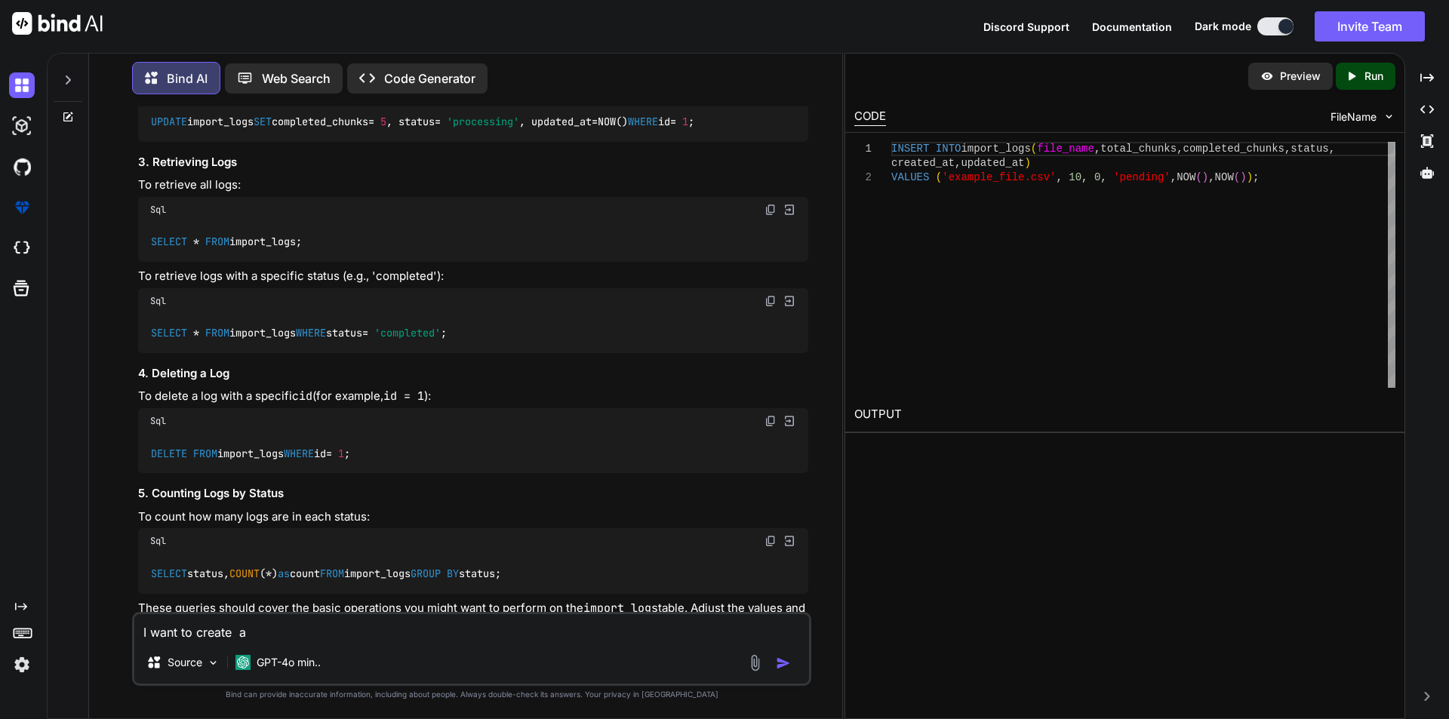
type textarea "I want to create a t"
type textarea "x"
type textarea "I want to create a tab"
type textarea "x"
type textarea "I want to create a tabl"
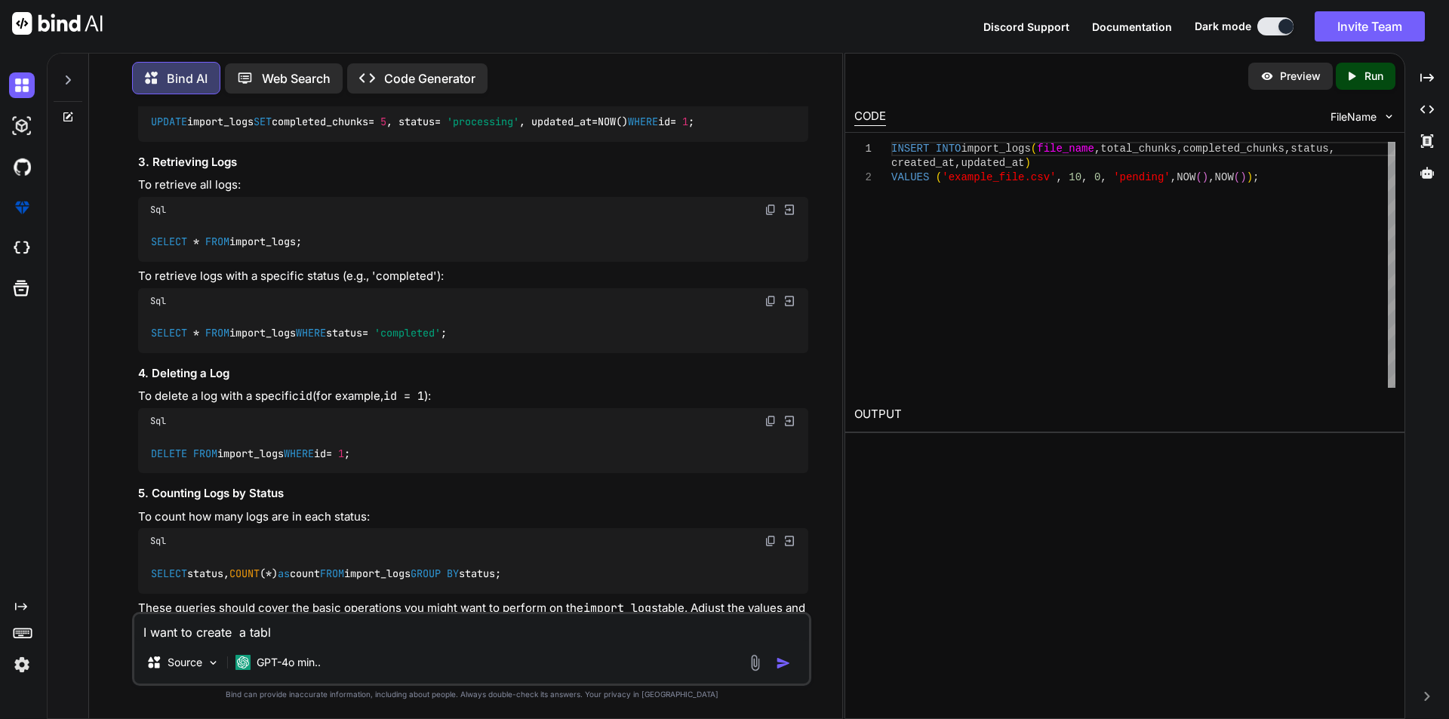
type textarea "x"
type textarea "I want to create a table"
type textarea "x"
type textarea "I want to create a table"
type textarea "x"
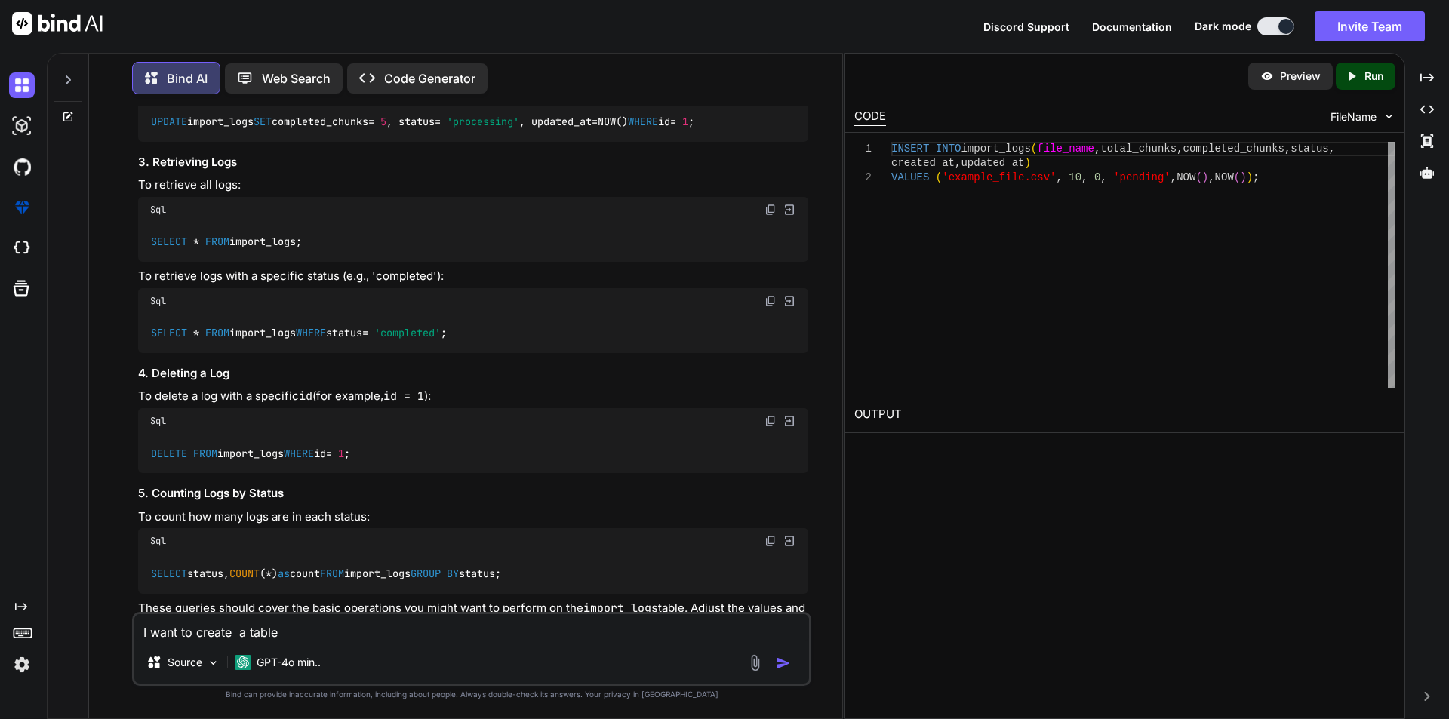
type textarea "I want to create a table f"
type textarea "x"
type textarea "I want to create a table fo"
type textarea "x"
type textarea "I want to create a table for"
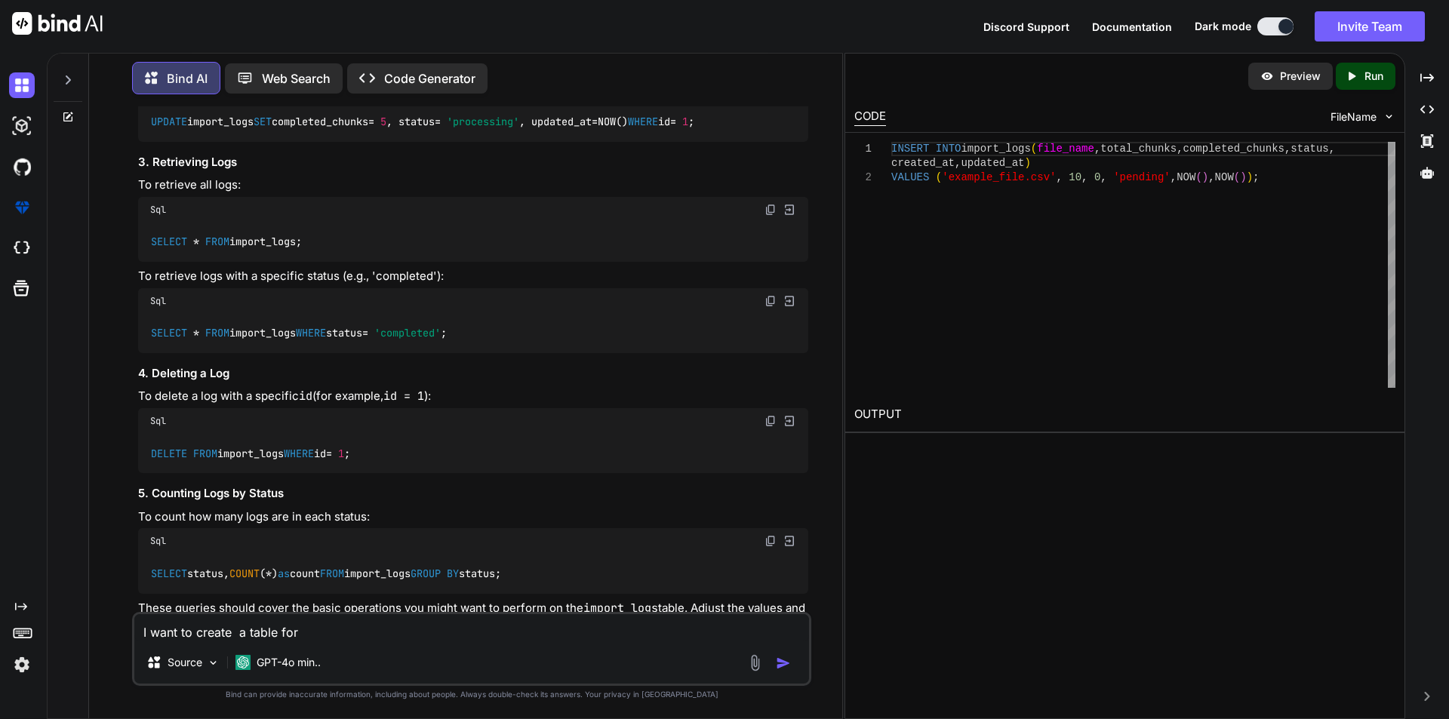
type textarea "x"
type textarea "I want to create a table for"
type textarea "x"
type textarea "I want to create a table for t"
type textarea "x"
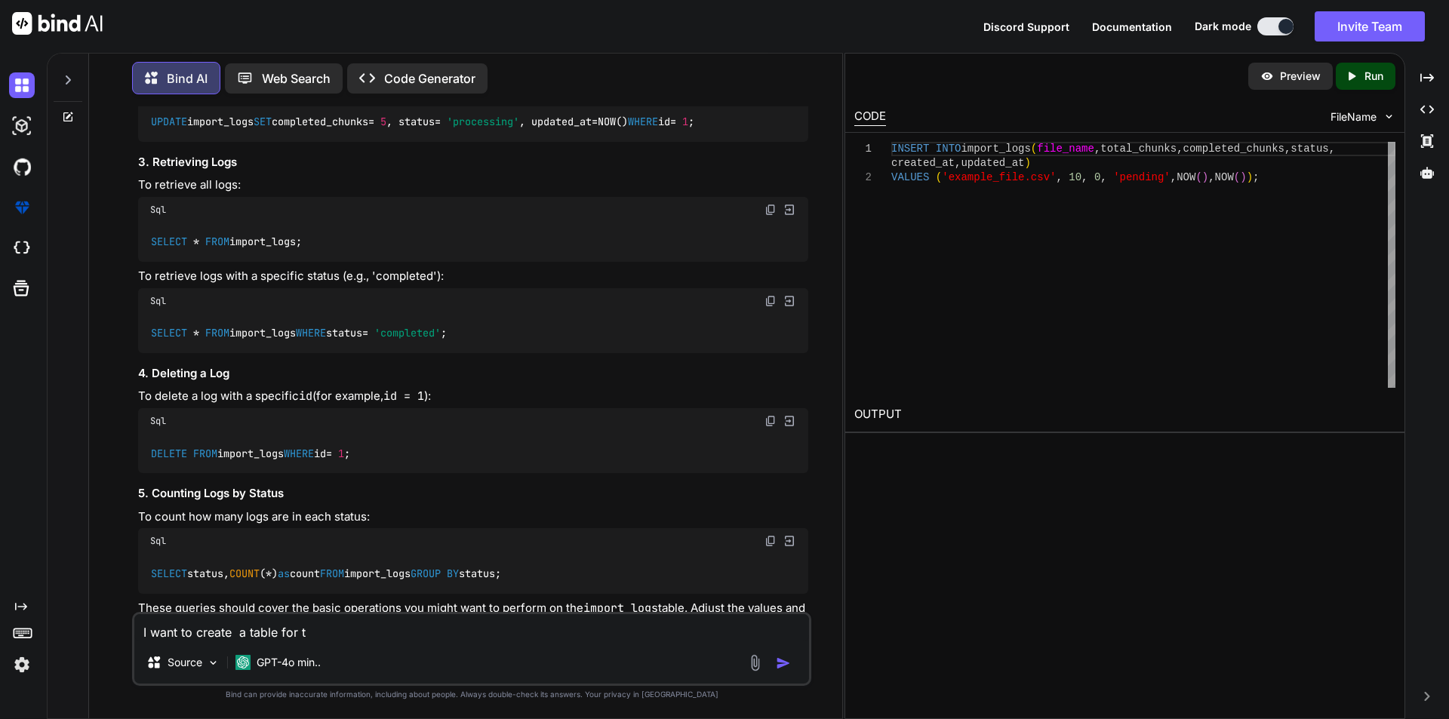
type textarea "I want to create a table for th"
type textarea "x"
type textarea "I want to create a table for thi"
type textarea "x"
type textarea "I want to create a table for this"
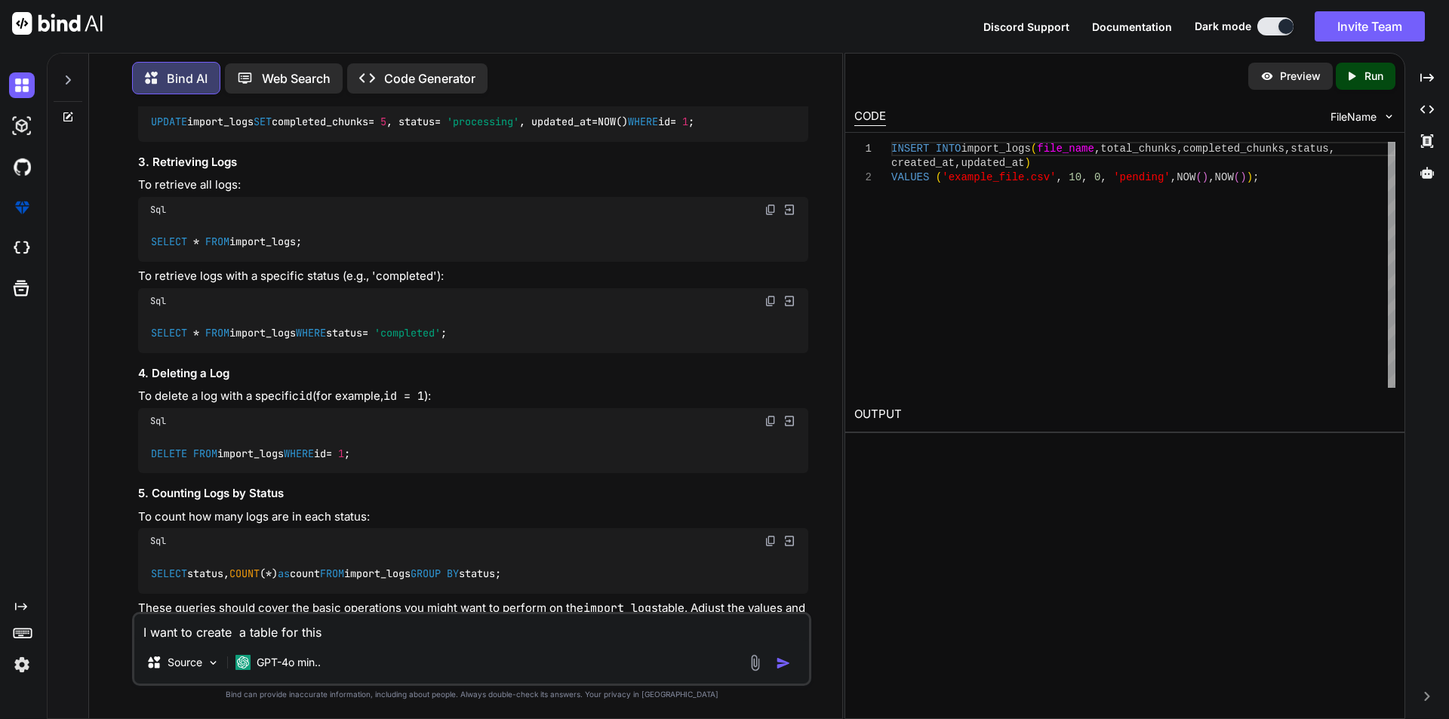
type textarea "x"
type textarea "I want to create a table for this"
type textarea "x"
type textarea "I want to create a table for this s"
type textarea "x"
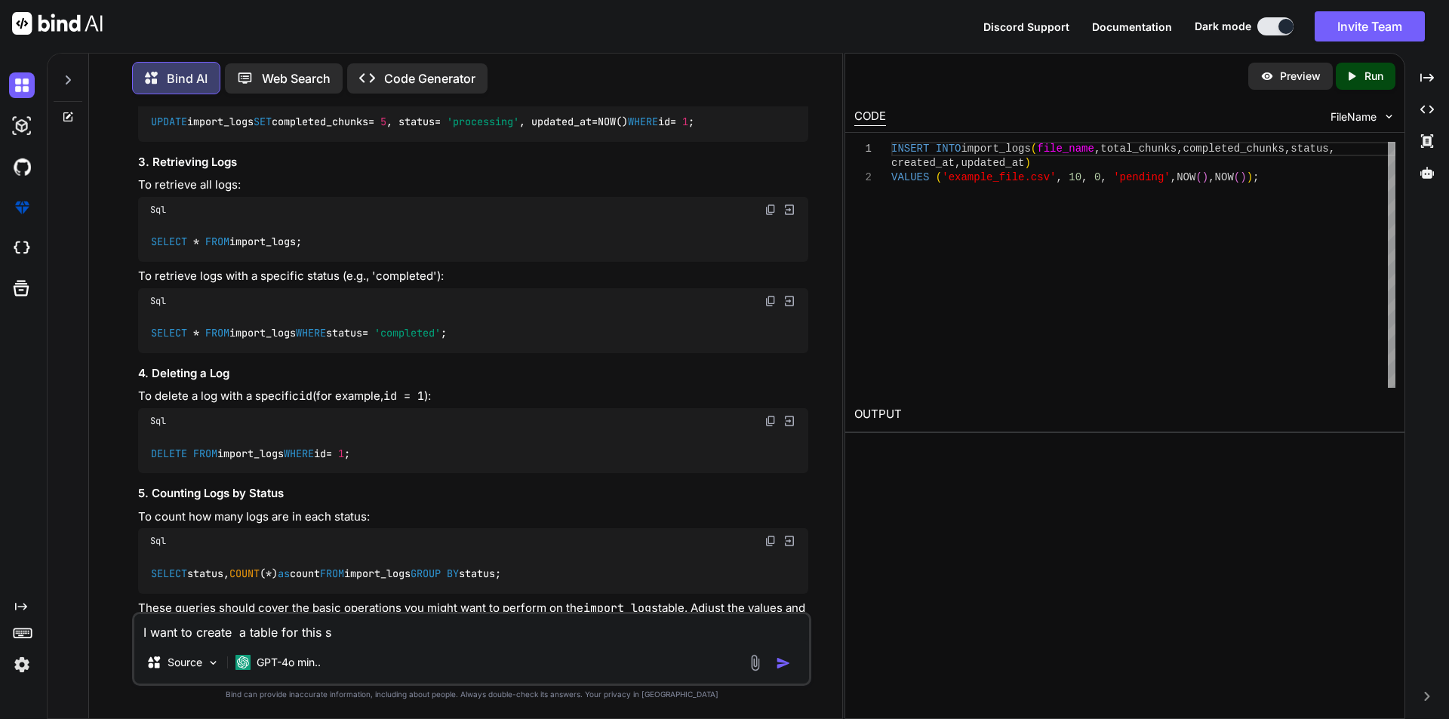
type textarea "I want to create a table for this sc"
type textarea "x"
type textarea "I want to create a table for this sch"
type textarea "x"
type textarea "I want to create a table for this sche"
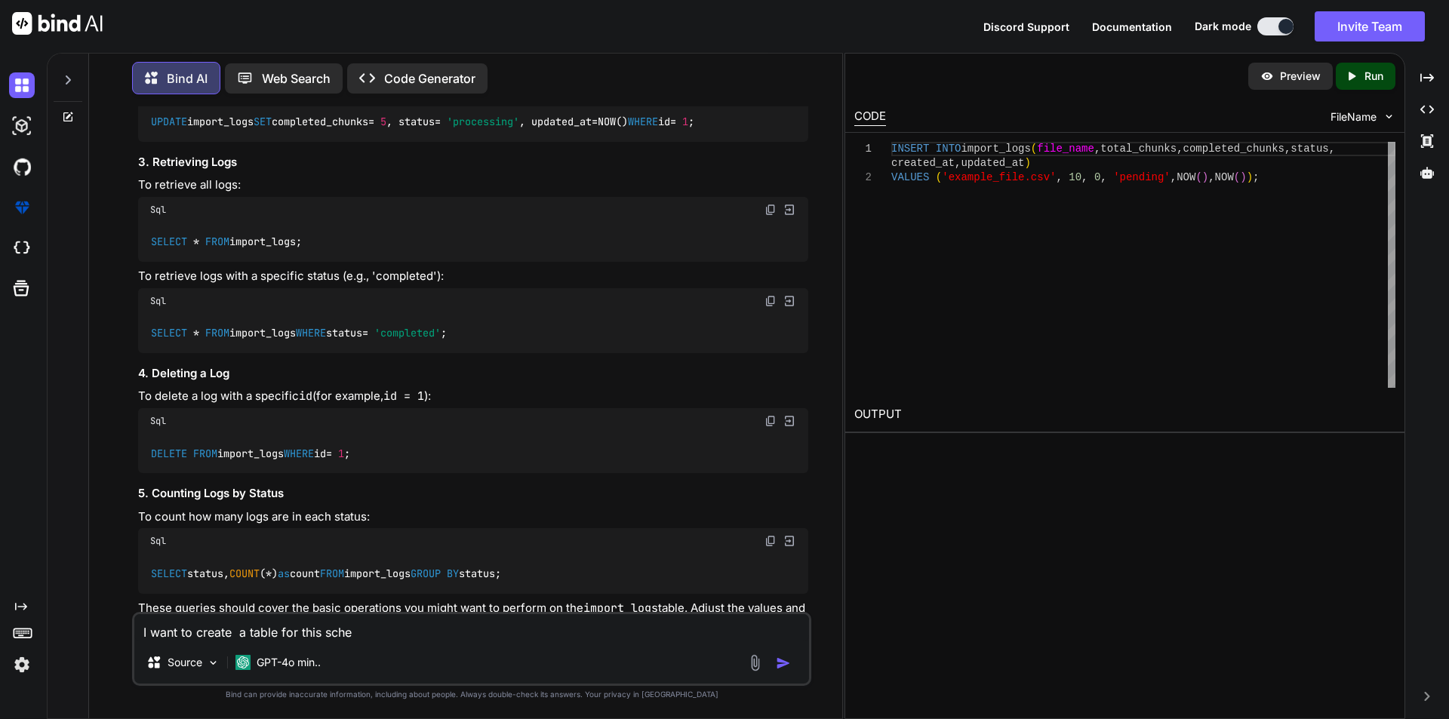
type textarea "x"
type textarea "I want to create a table for this schem"
type textarea "x"
type textarea "I want to create a table for this schema"
type textarea "x"
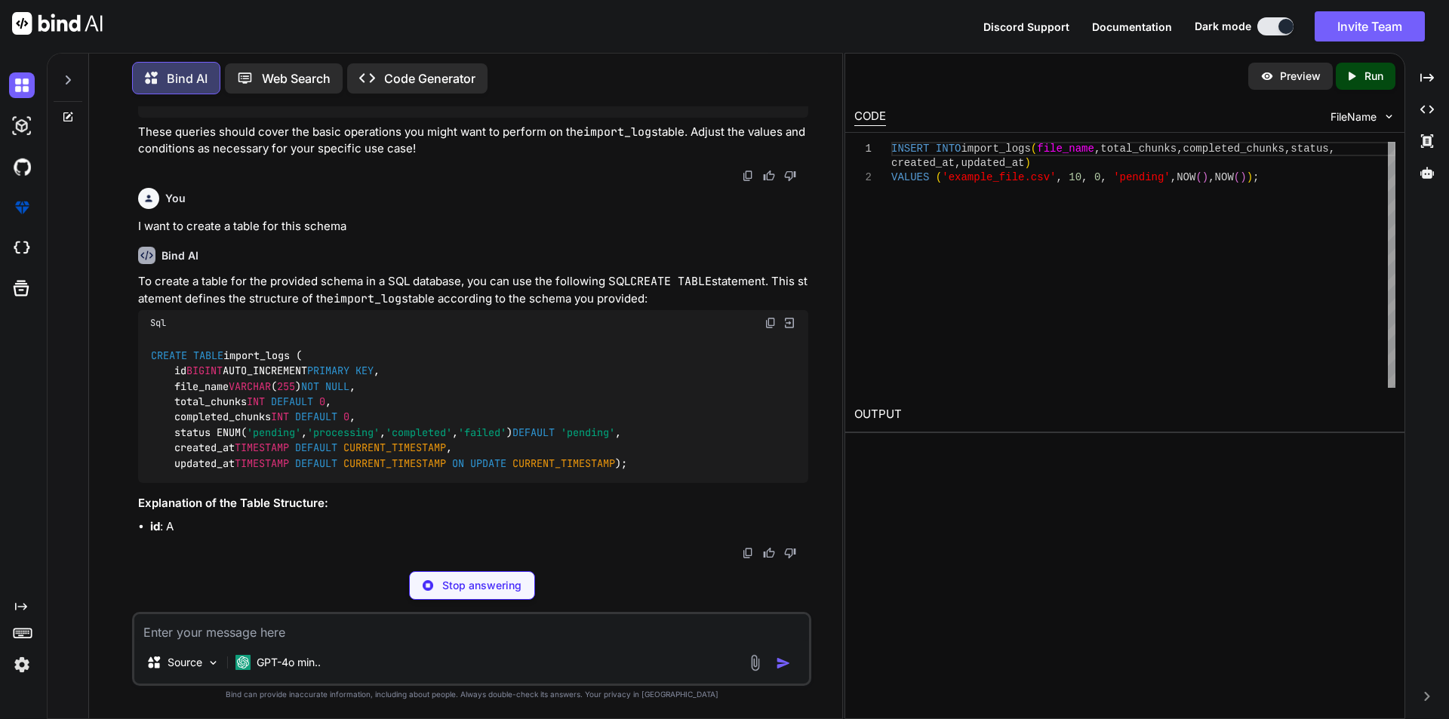
scroll to position [961, 0]
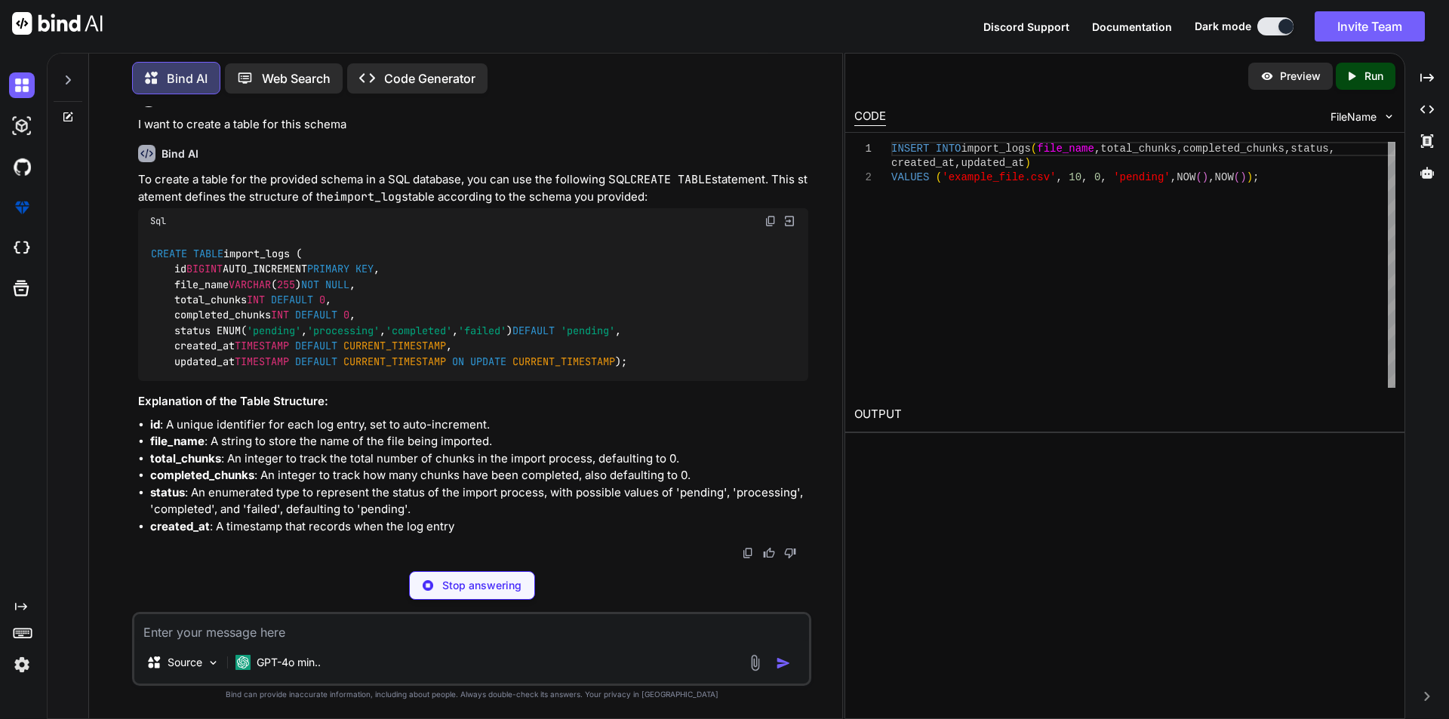
drag, startPoint x: 151, startPoint y: 342, endPoint x: 181, endPoint y: 472, distance: 133.2
click at [181, 381] on div "CREATE TABLE import_logs ( id BIGINT AUTO_INCREMENT PRIMARY KEY , file_name VAR…" at bounding box center [473, 307] width 670 height 147
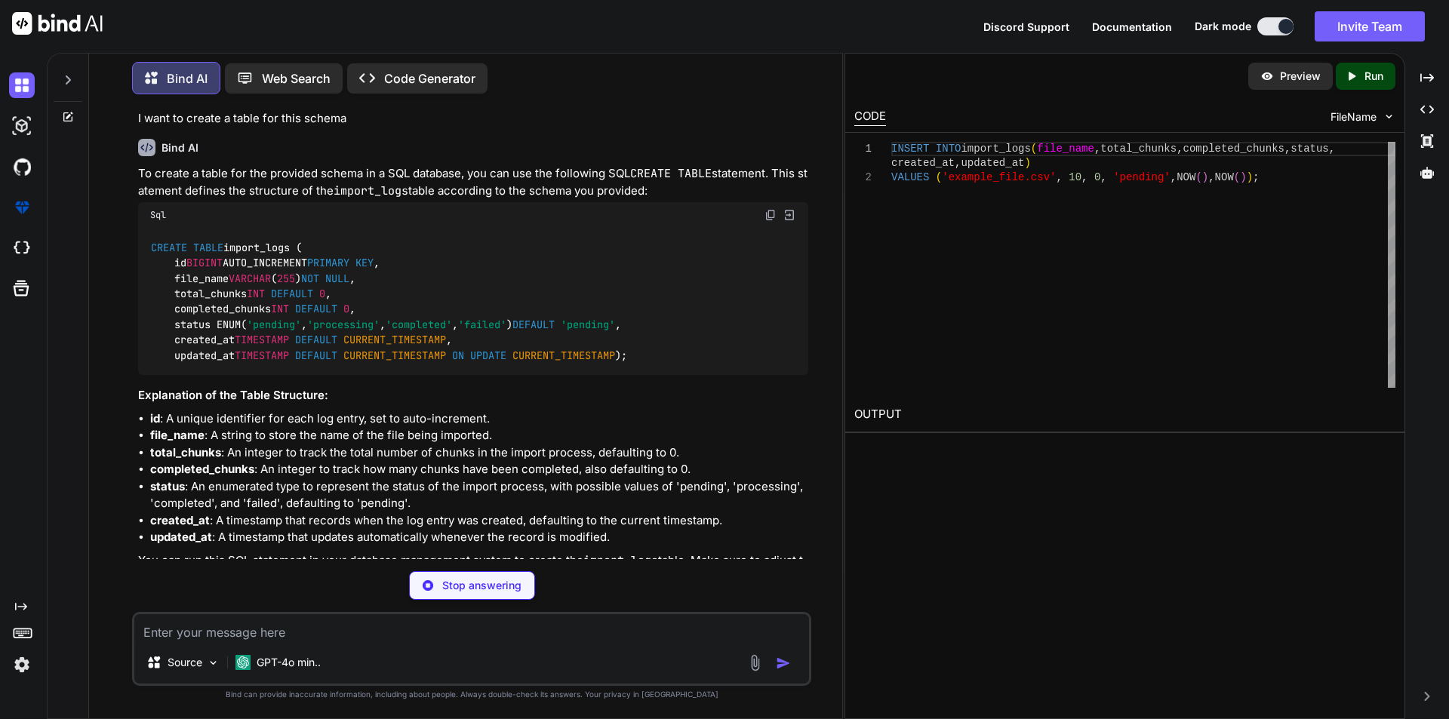
type textarea "x"
type textarea "CREATE TABLE import_logs ( id BIGINT AUTO_INCREMENT PRIMARY KEY, file_name VARC…"
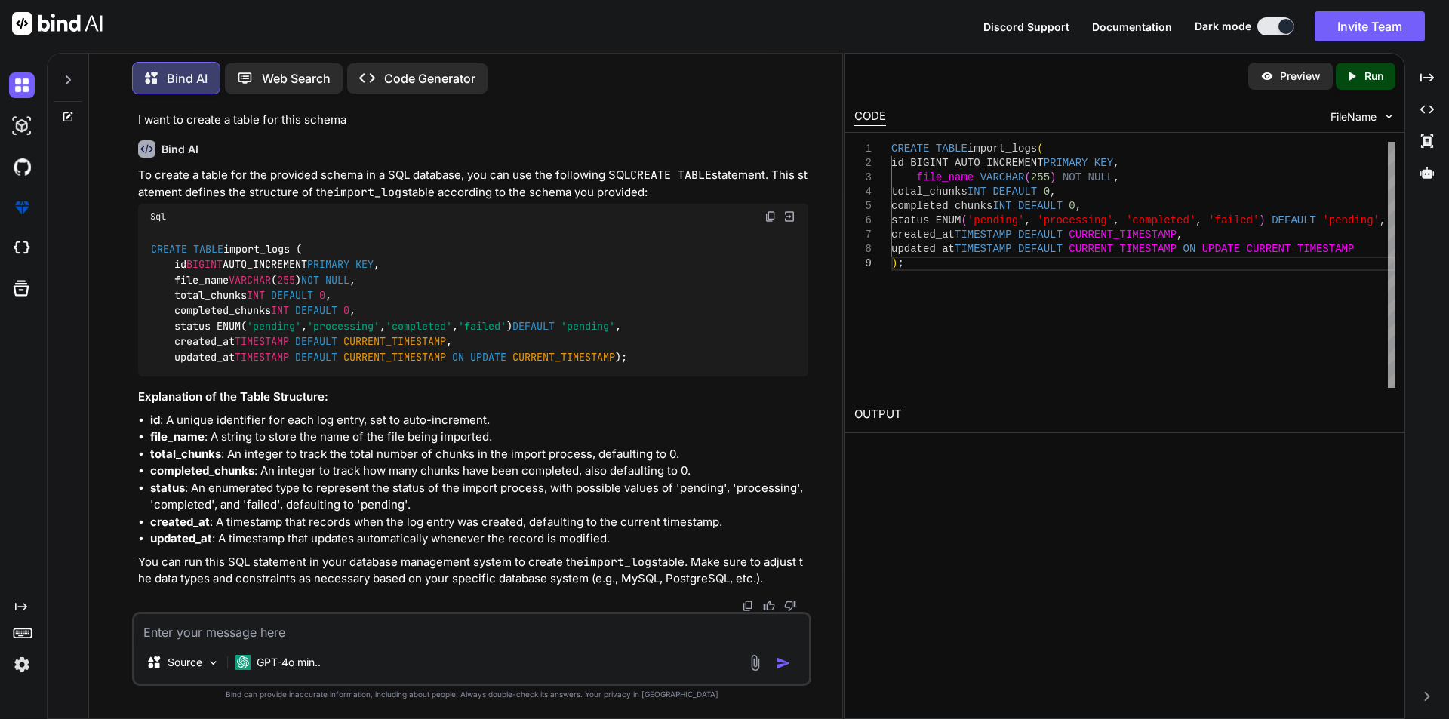
type textarea "x"
copy code "CREATE TABLE import_logs ( id BIGINT AUTO_INCREMENT PRIMARY KEY , file_name VAR…"
click at [283, 625] on textarea at bounding box center [471, 627] width 675 height 27
type textarea "command for run scheduler comand in [GEOGRAPHIC_DATA]"
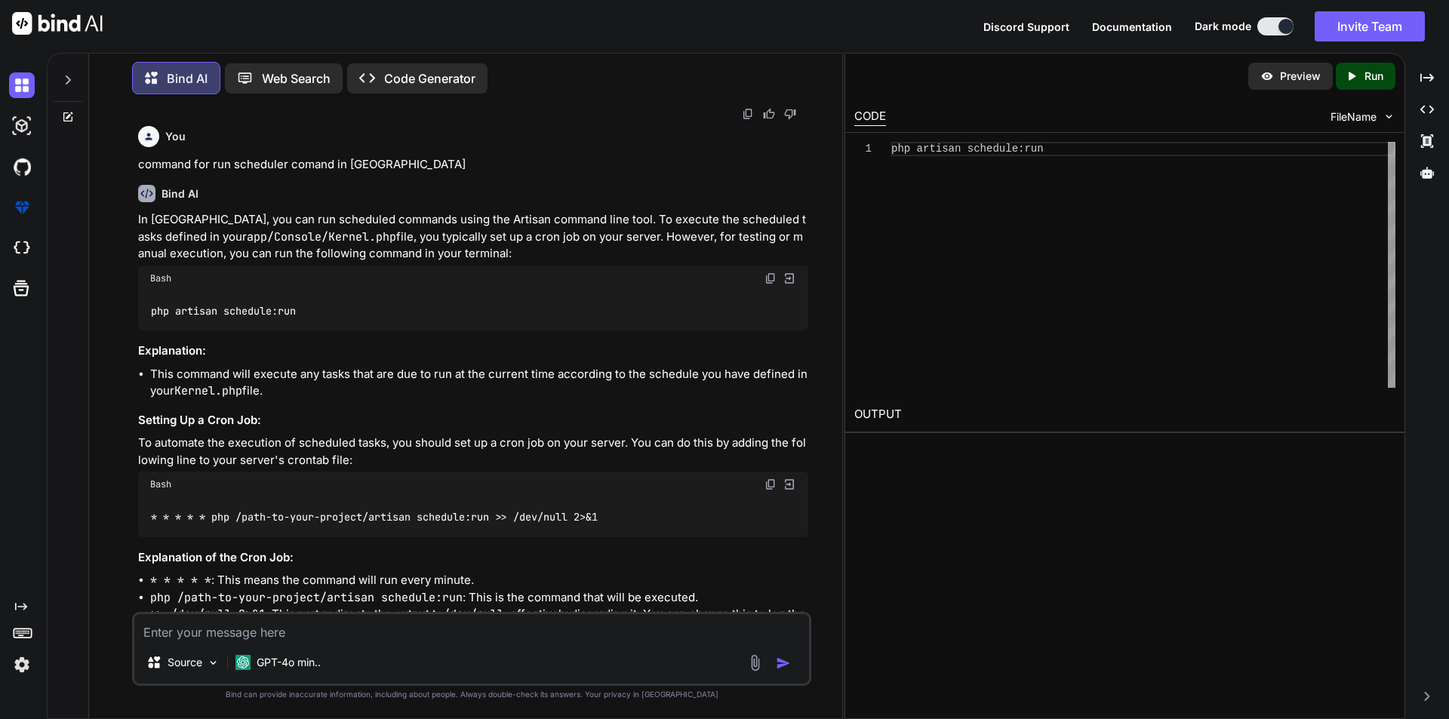
scroll to position [1425, 0]
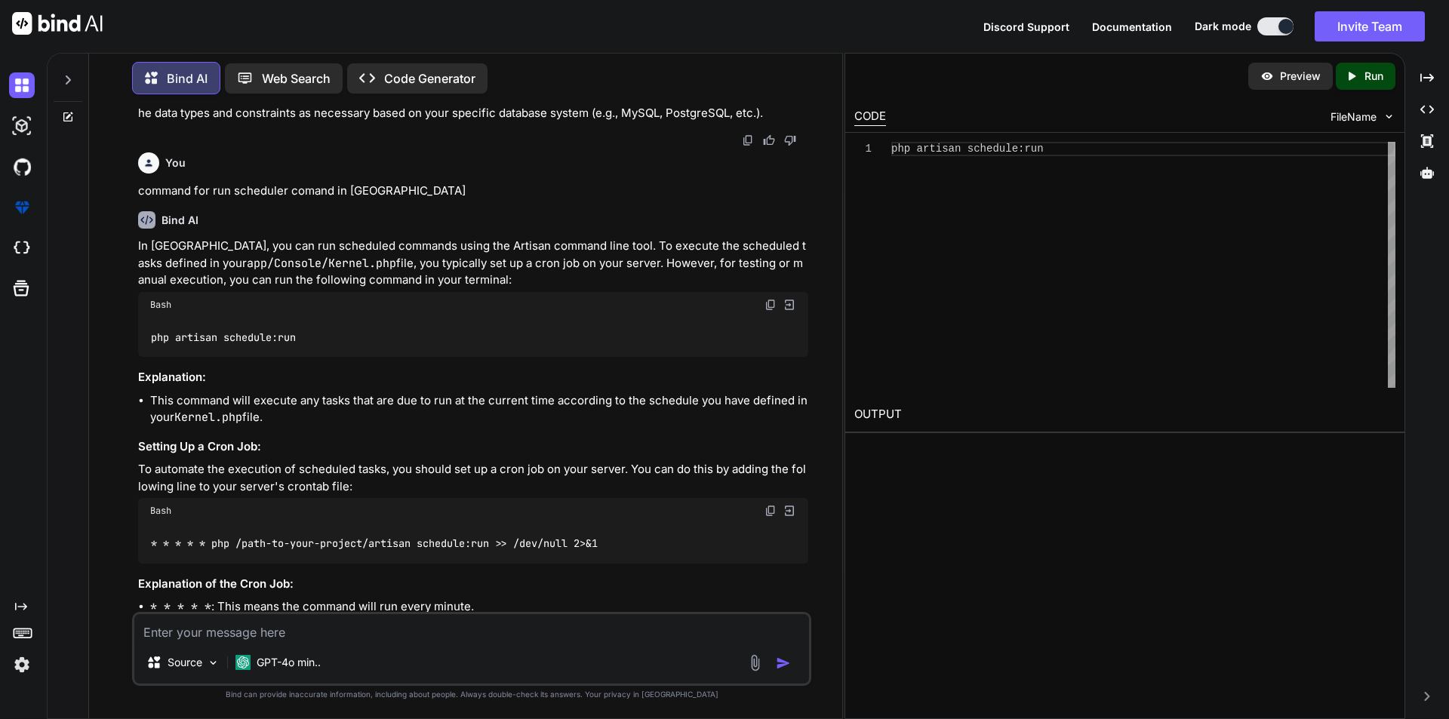
click at [231, 625] on textarea at bounding box center [471, 627] width 675 height 27
paste textarea "Failed to import records. {"error":"file_put_contents(/var/www/html/backend/sto…"
type textarea "Failed to import records. {"error":"file_put_contents(/var/www/html/backend/sto…"
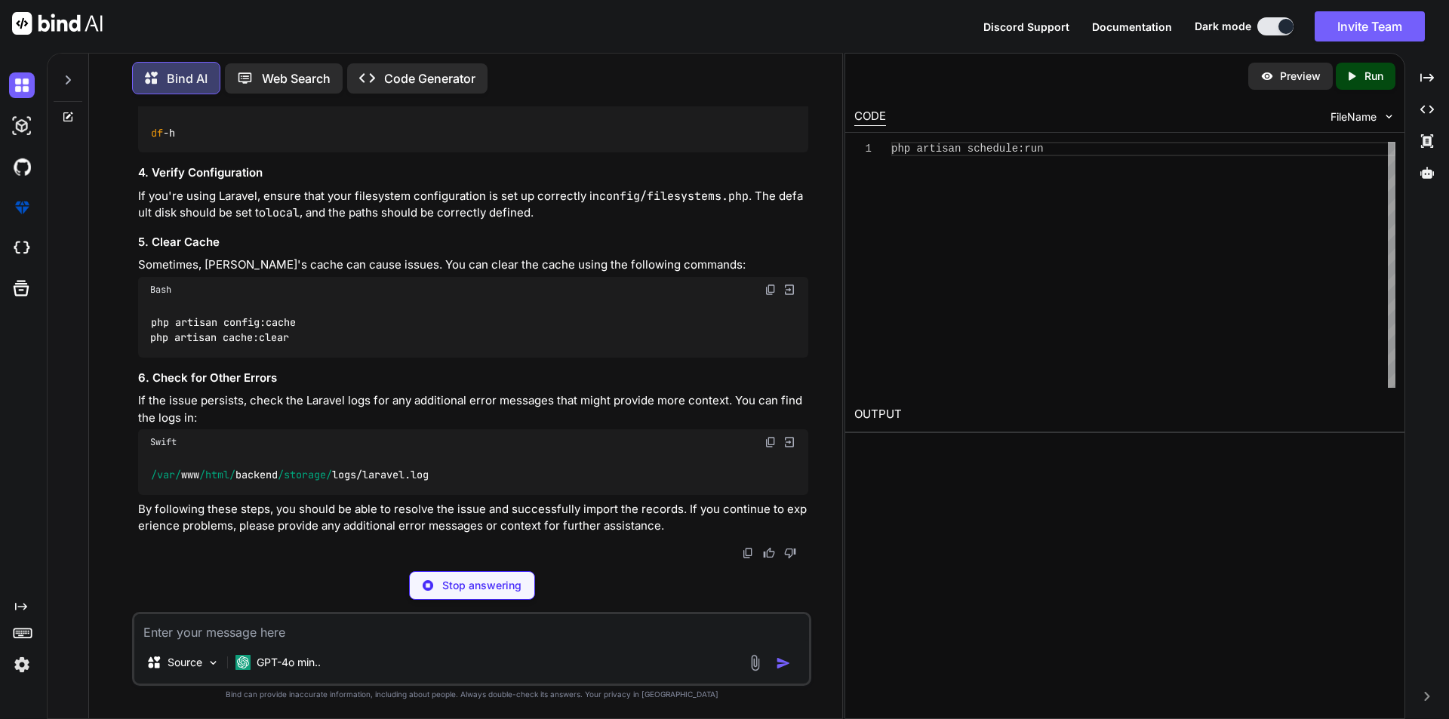
scroll to position [2765, 0]
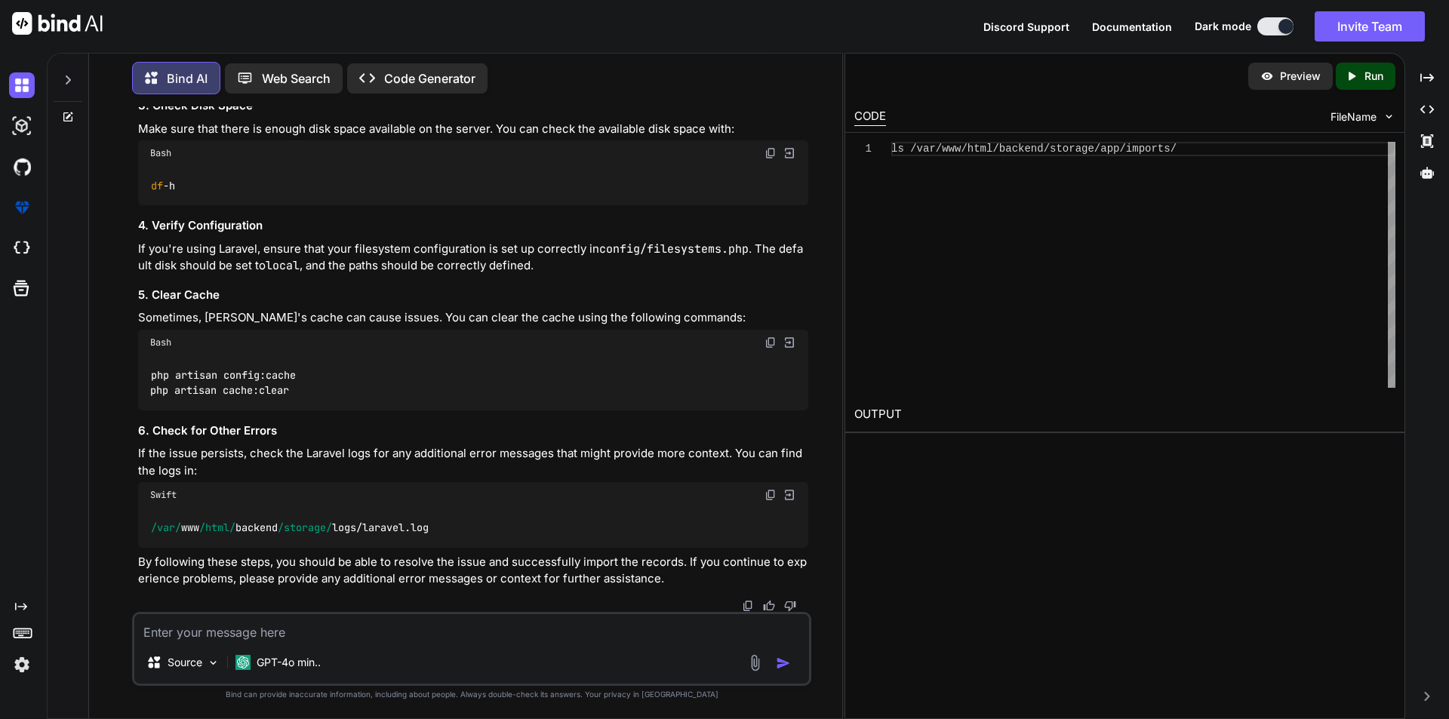
click at [253, 615] on textarea at bounding box center [471, 627] width 675 height 27
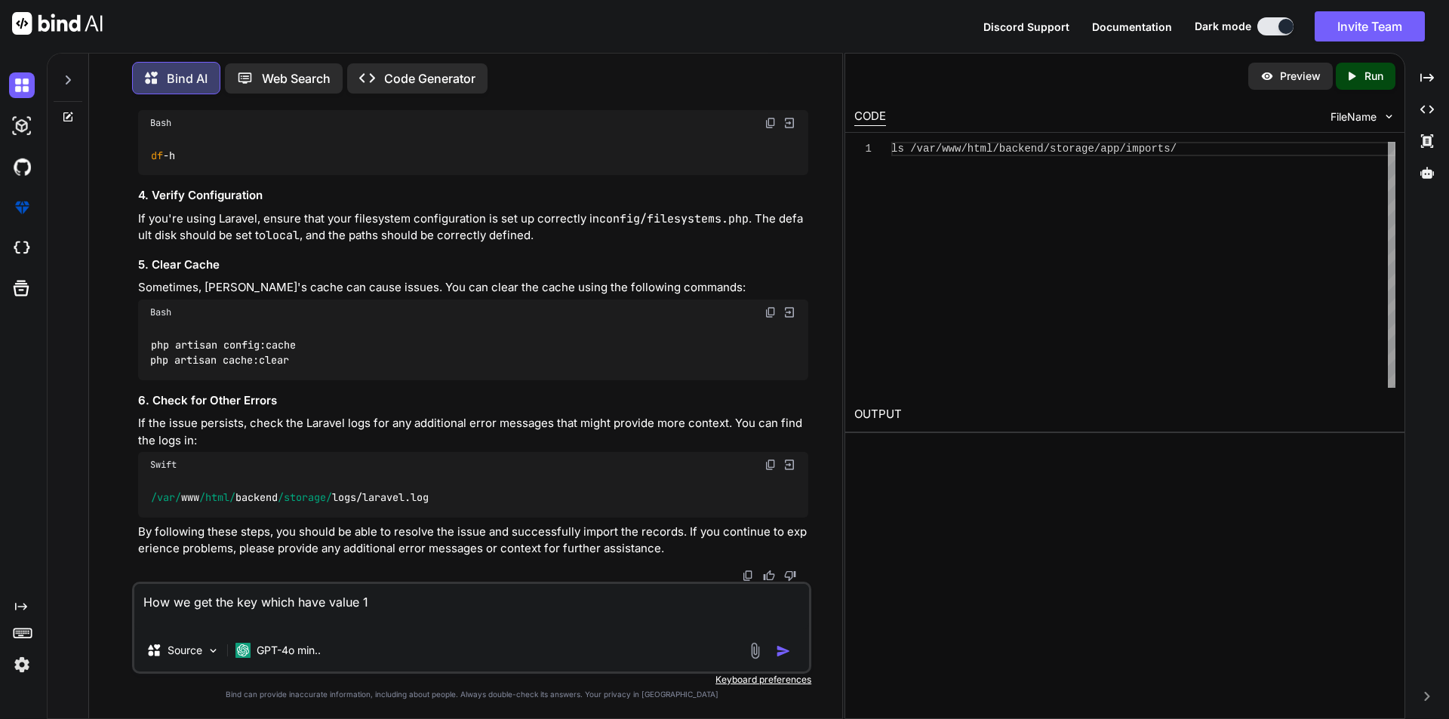
scroll to position [2768, 0]
paste textarea "stdClass Object ( [pt_not_accessible] => 1 [pt_refused] => [pt_schedule_for_fut…"
type textarea "How we get the key which have value 1 stdClass Object ( [pt_not_accessible] => …"
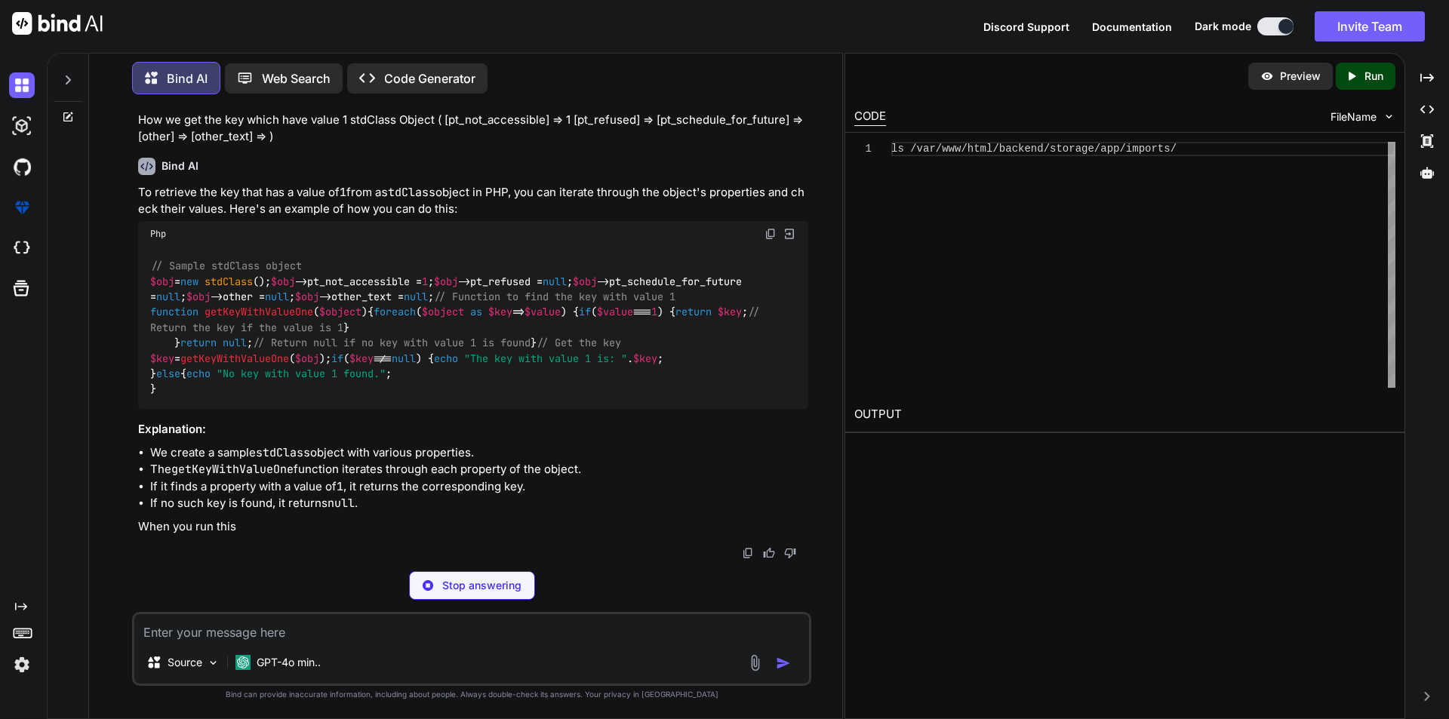
scroll to position [3376, 0]
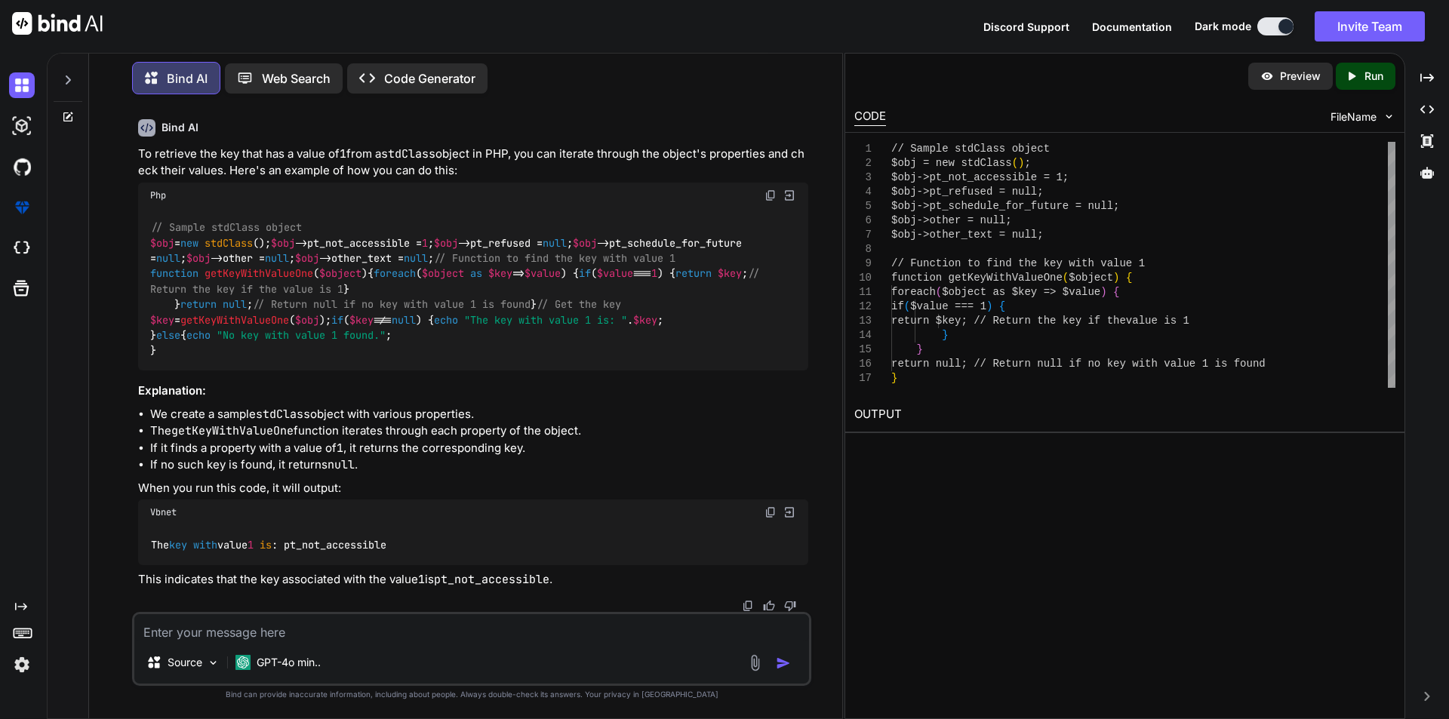
click at [270, 281] on span "getKeyWithValueOne" at bounding box center [258, 274] width 109 height 14
click at [318, 635] on textarea at bounding box center [471, 627] width 675 height 27
type textarea "is thewr any other way"
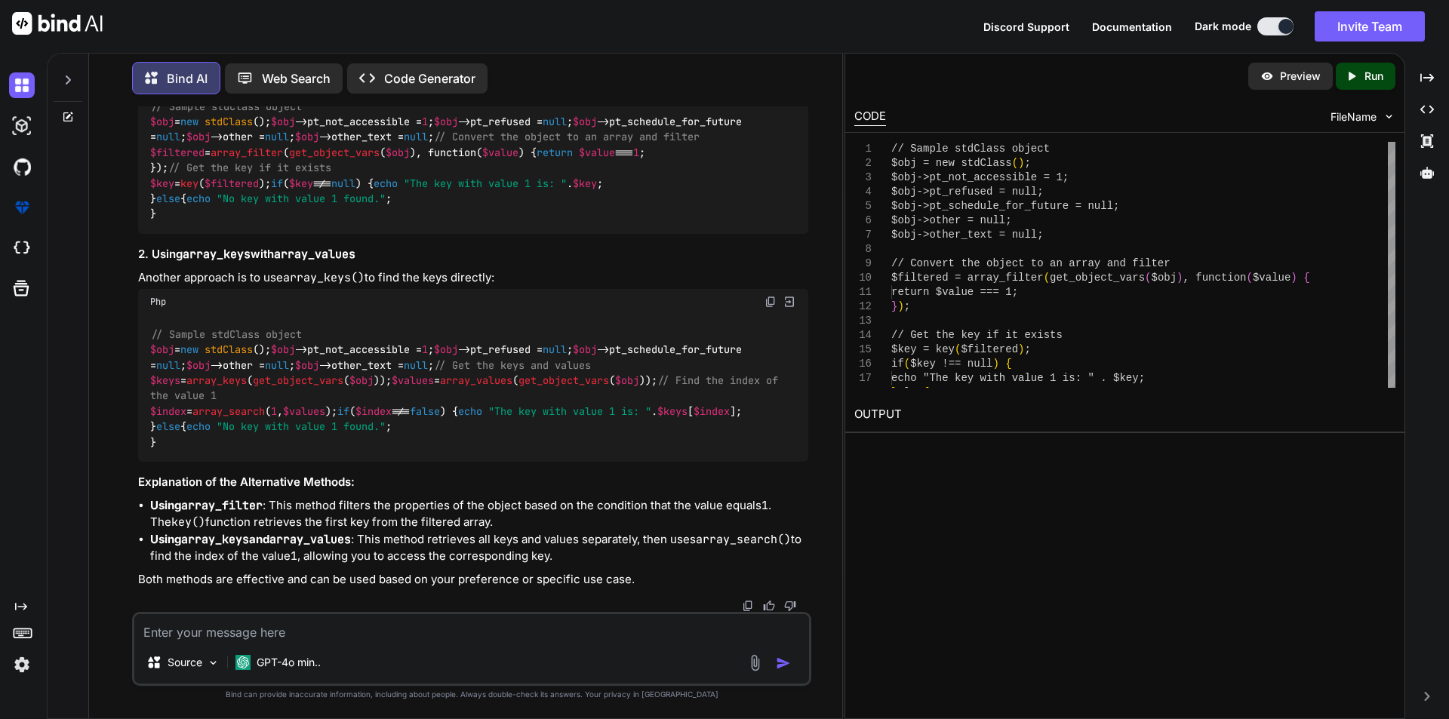
scroll to position [4689, 0]
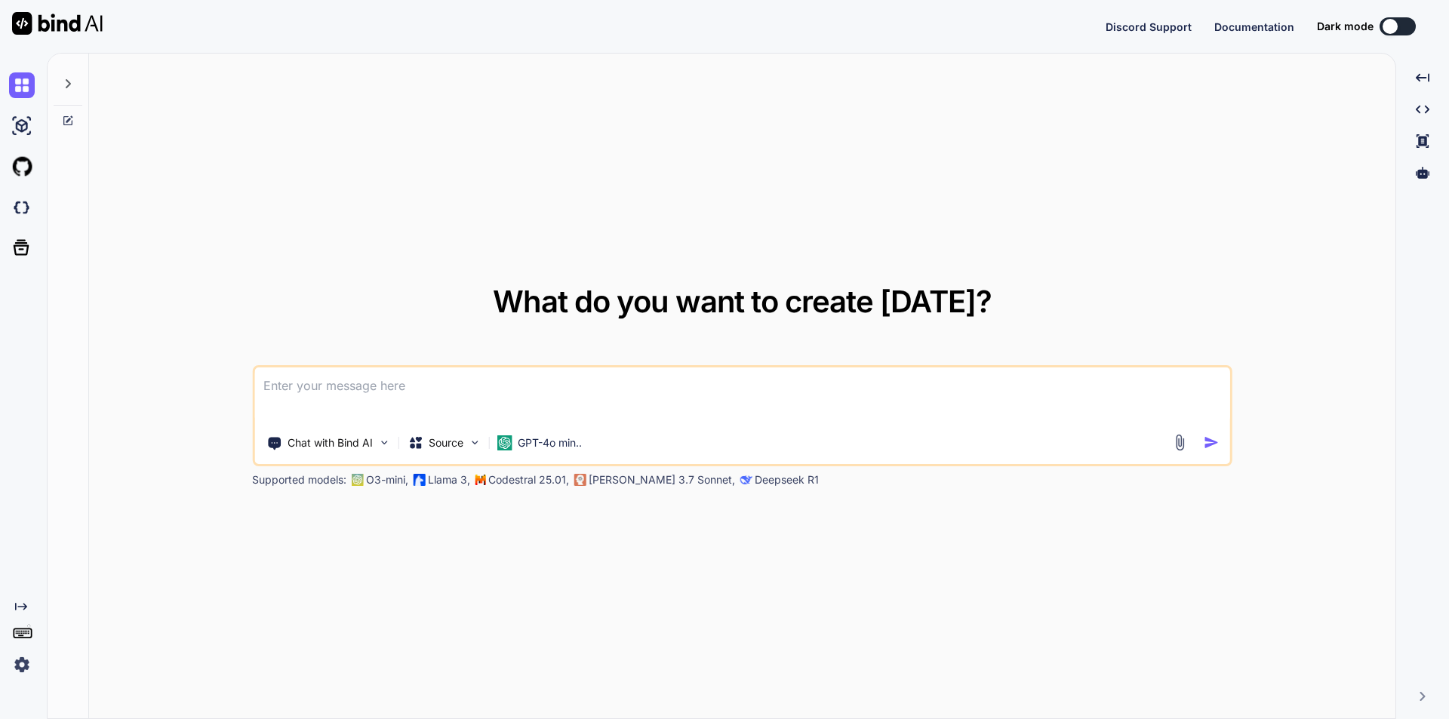
click at [429, 379] on textarea at bounding box center [742, 395] width 976 height 56
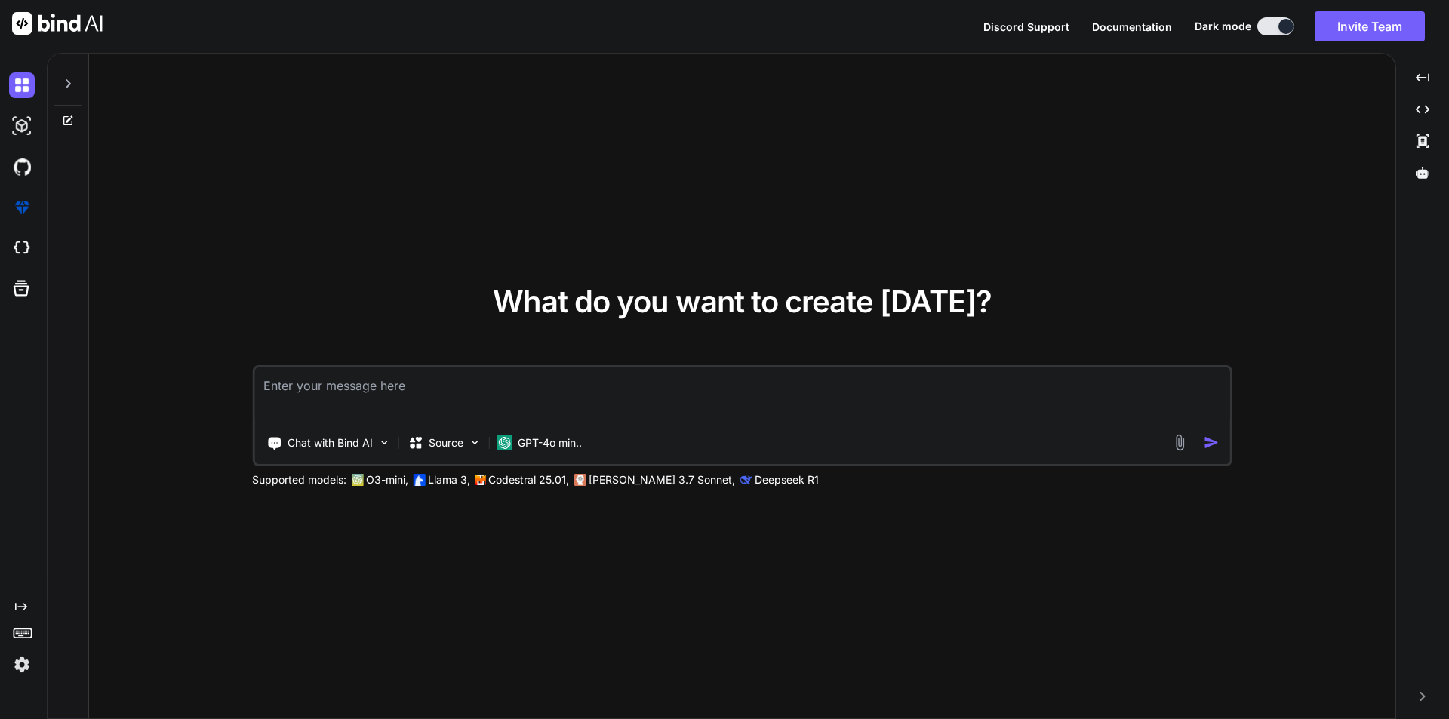
type textarea "x"
